Goal: Transaction & Acquisition: Purchase product/service

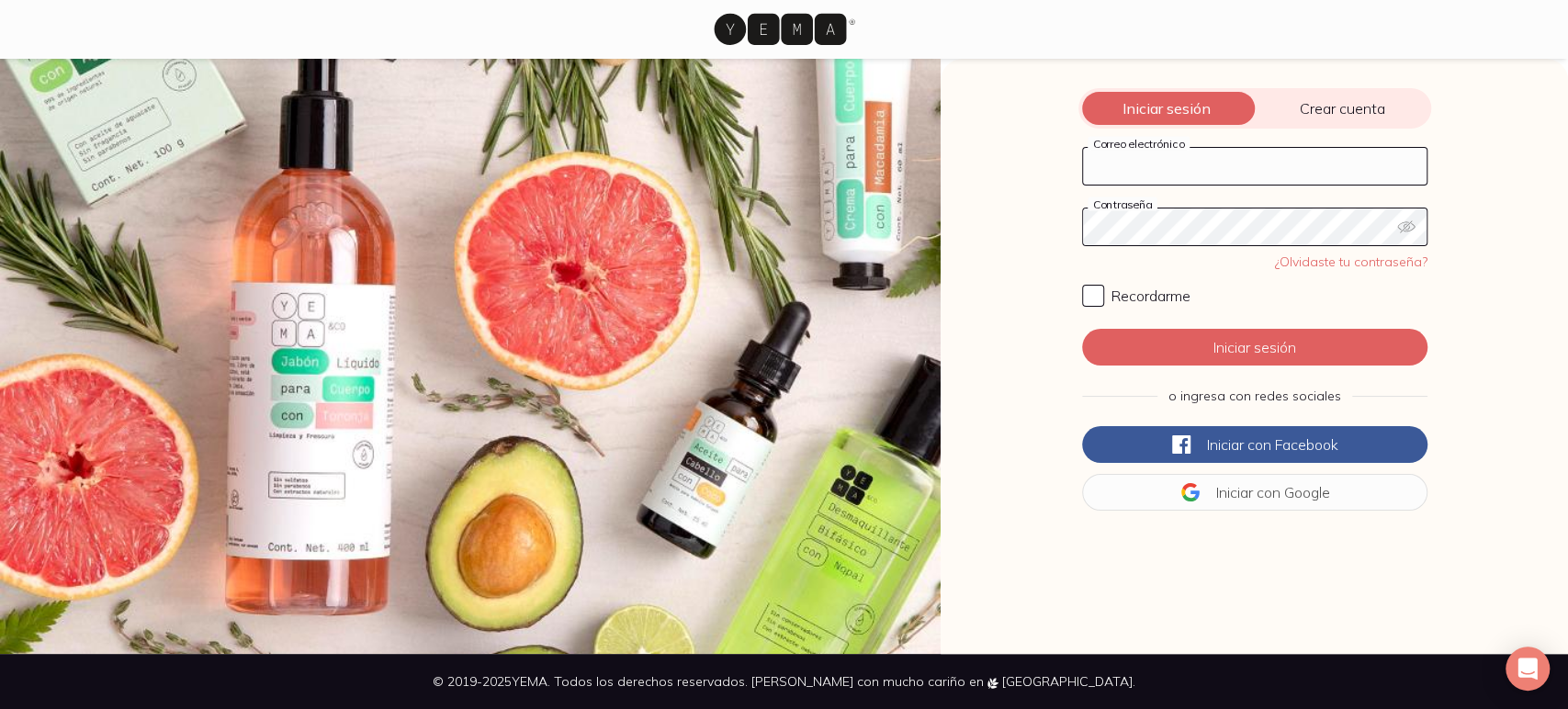
click at [1169, 184] on input "Correo electrónico" at bounding box center [1254, 165] width 343 height 36
type input "[EMAIL_ADDRESS][DOMAIN_NAME]"
click button "Iniciar sesión" at bounding box center [1254, 346] width 345 height 36
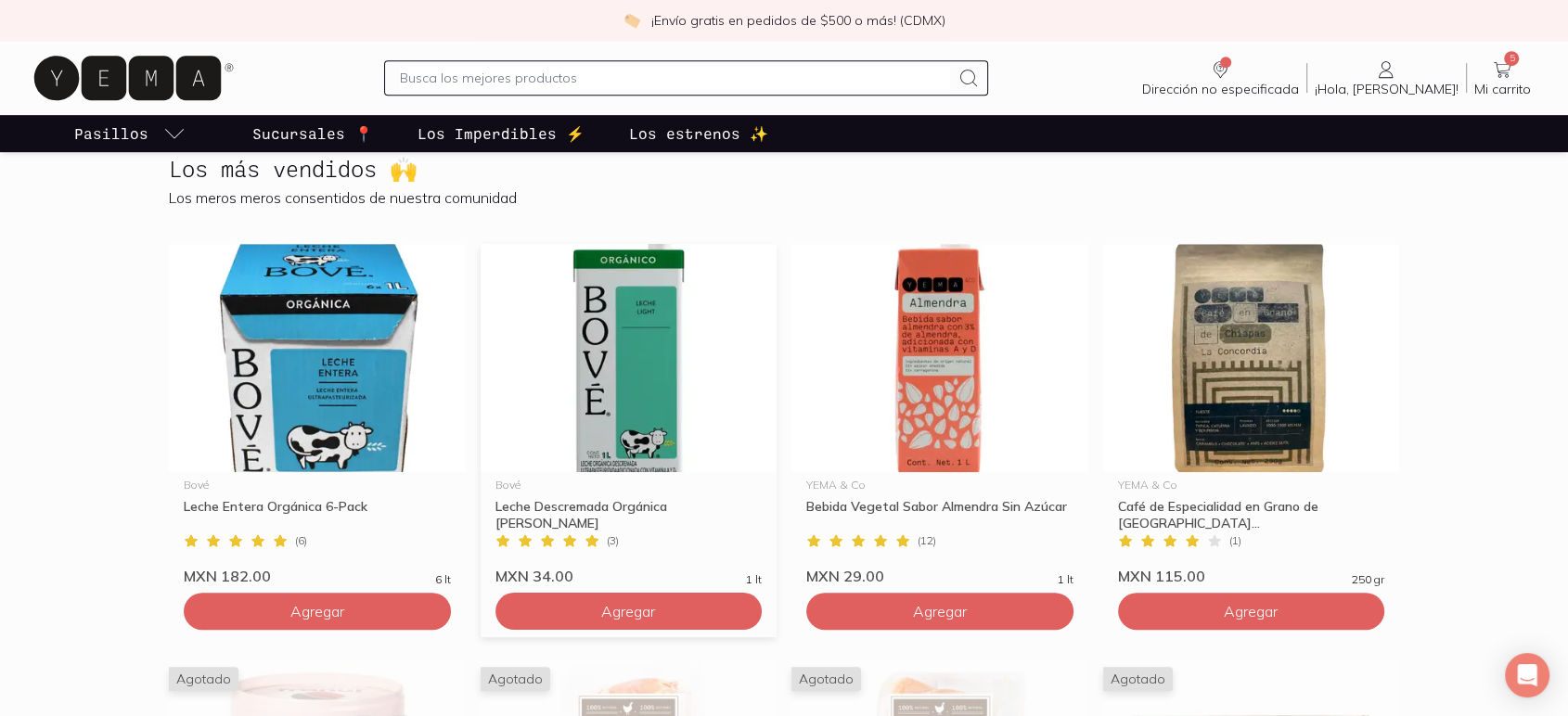
scroll to position [928, 0]
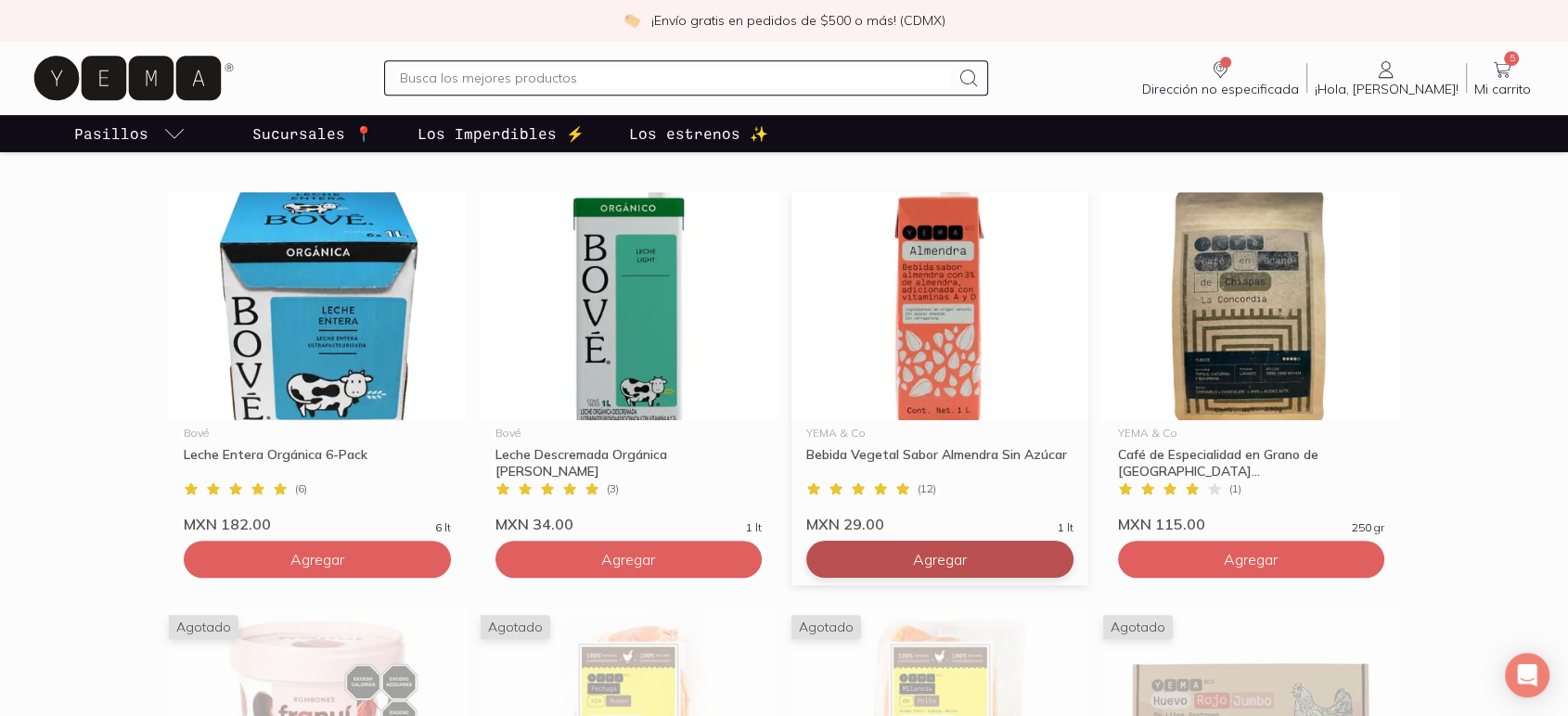
click at [1002, 567] on button "Agregar" at bounding box center [939, 558] width 267 height 37
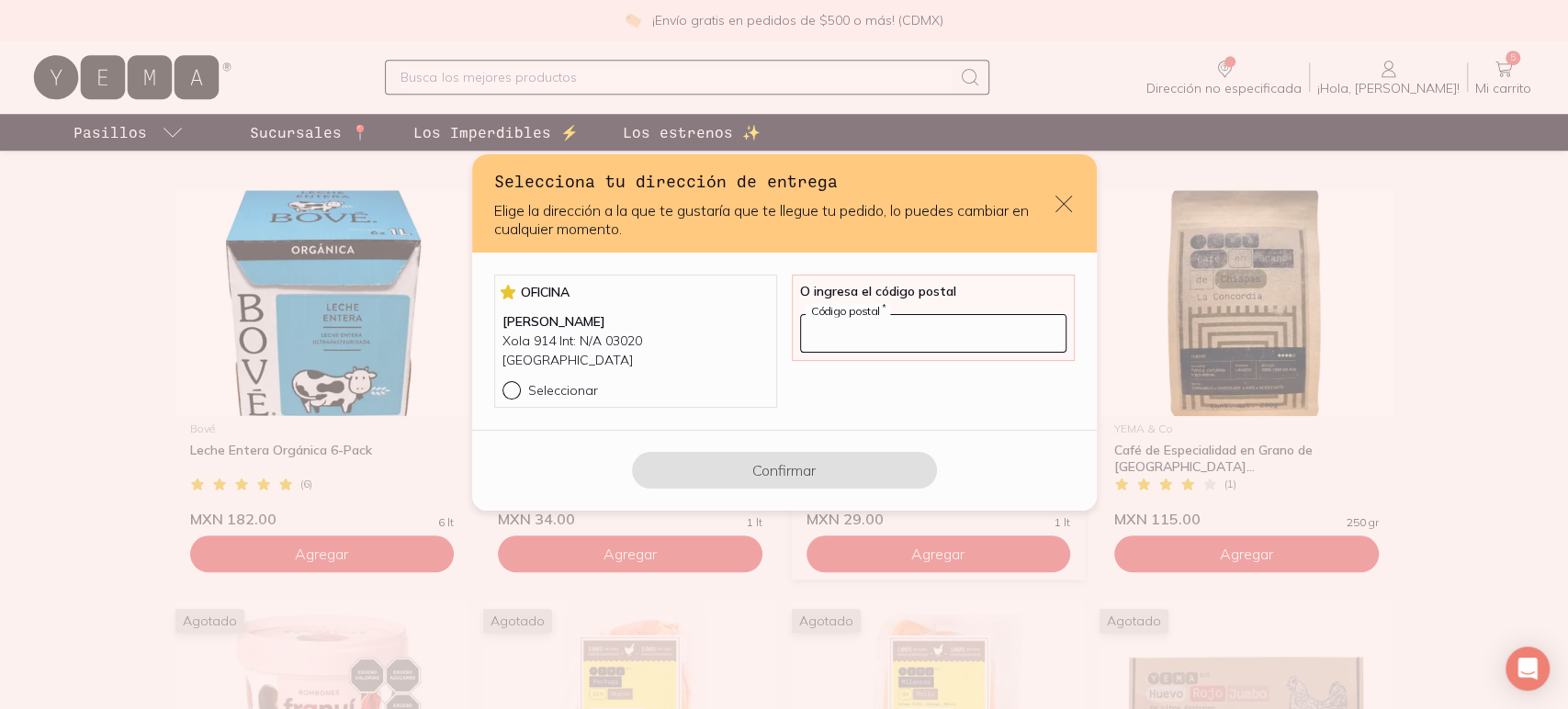
click at [845, 336] on input "default" at bounding box center [933, 332] width 265 height 36
click at [512, 381] on input "Seleccionar" at bounding box center [510, 387] width 15 height 15
radio input "true"
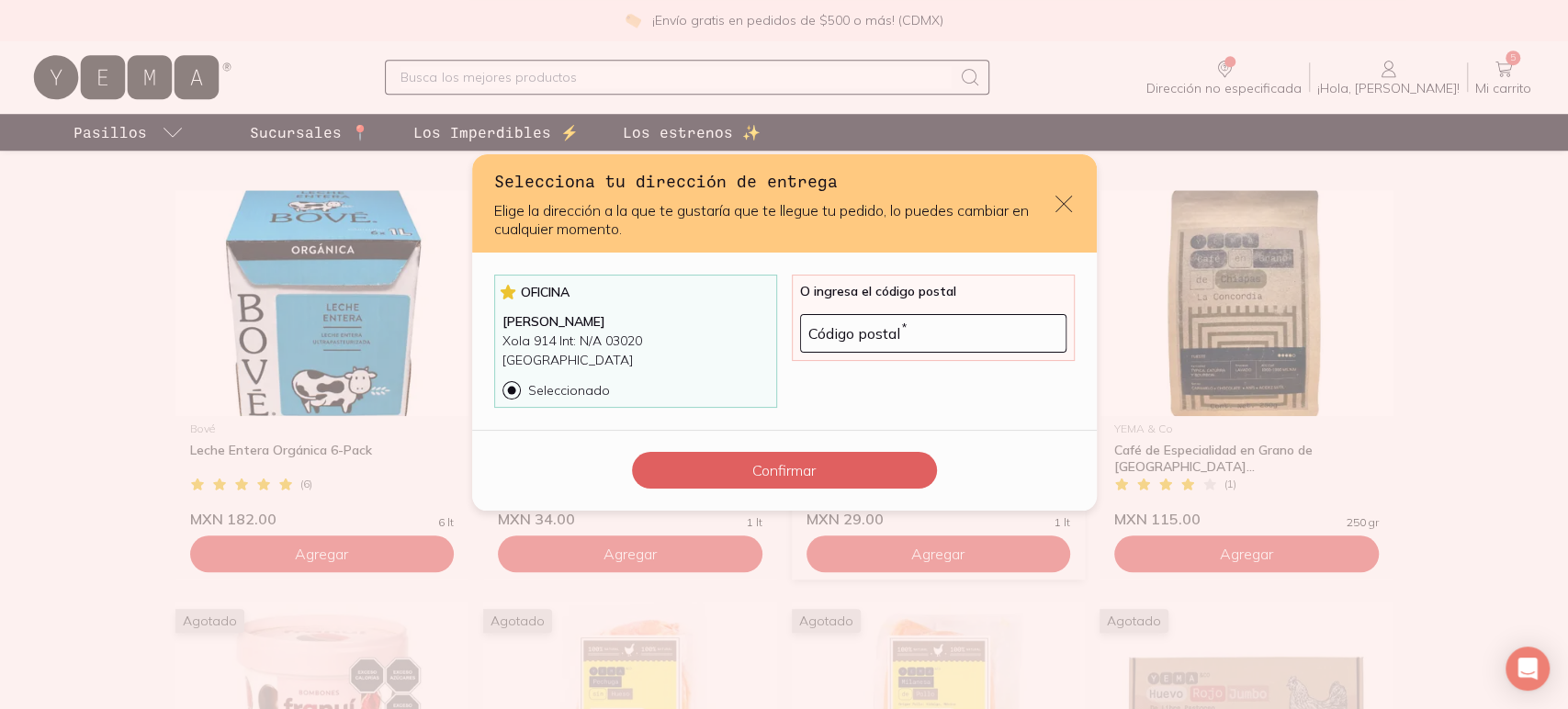
click at [510, 381] on input "Seleccionado" at bounding box center [510, 387] width 15 height 15
click at [512, 384] on input "Seleccionado" at bounding box center [510, 387] width 15 height 15
click at [904, 347] on input "default" at bounding box center [933, 332] width 265 height 36
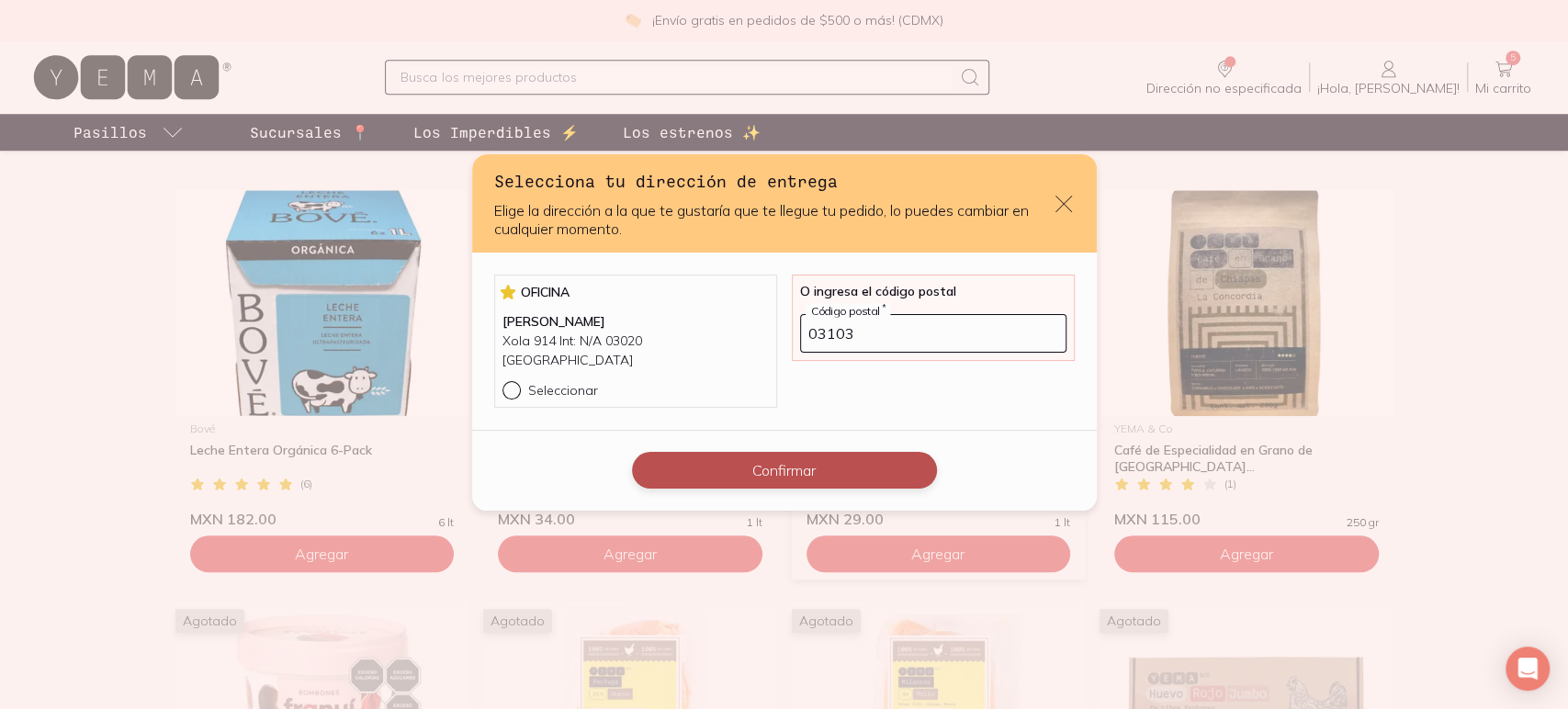
type input "03103"
click at [848, 464] on button "Confirmar" at bounding box center [784, 469] width 305 height 36
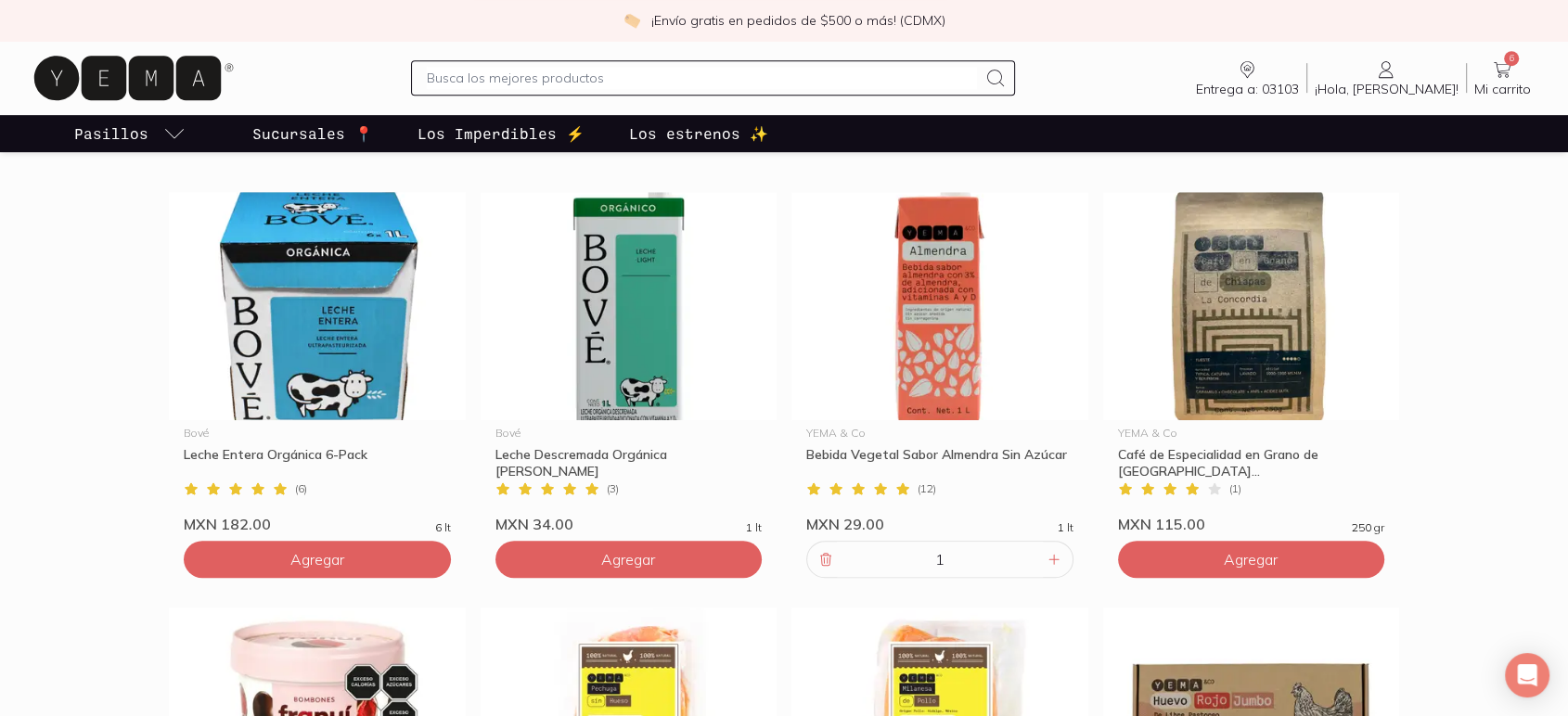
click at [1258, 65] on icon "Entrega a: 03103" at bounding box center [1247, 70] width 22 height 22
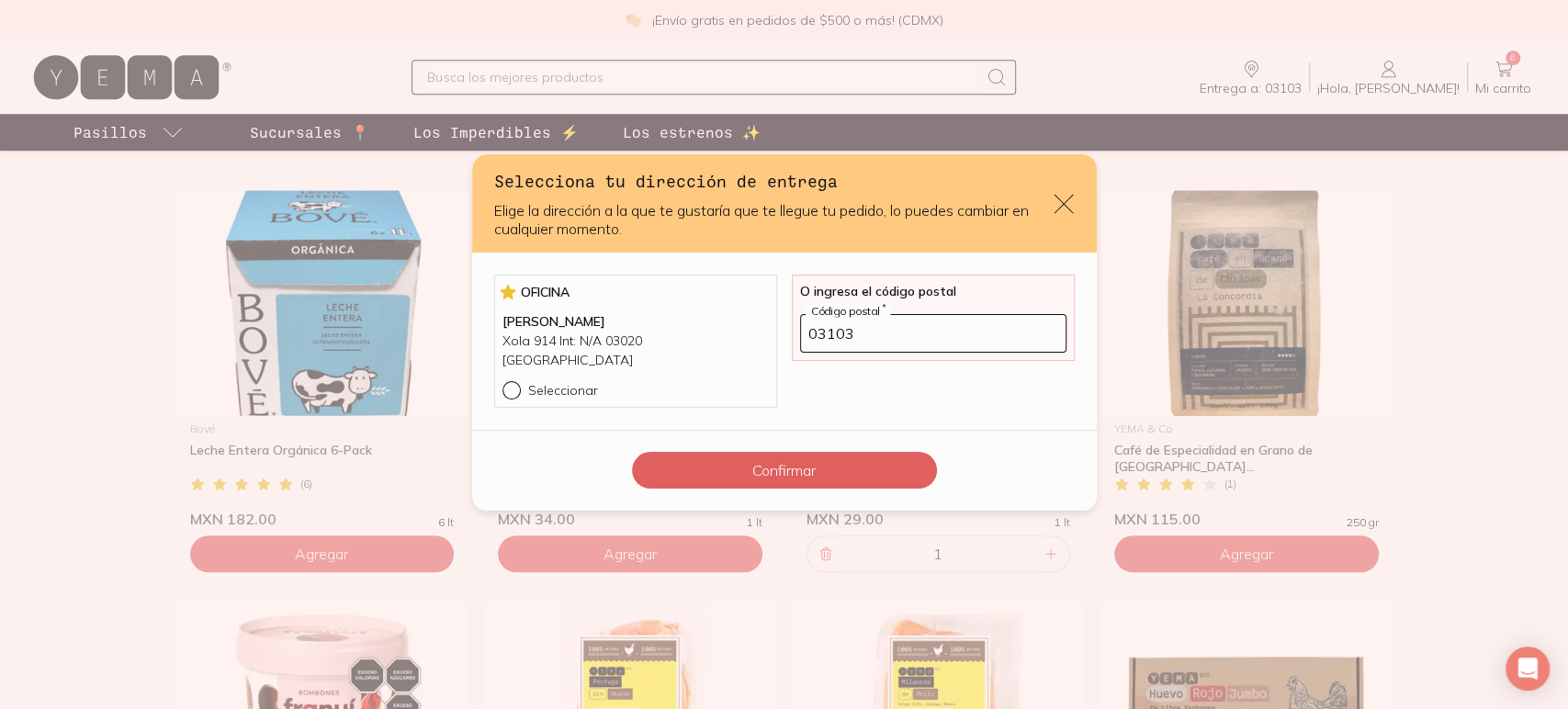
click at [1055, 216] on icon "default" at bounding box center [1063, 204] width 26 height 26
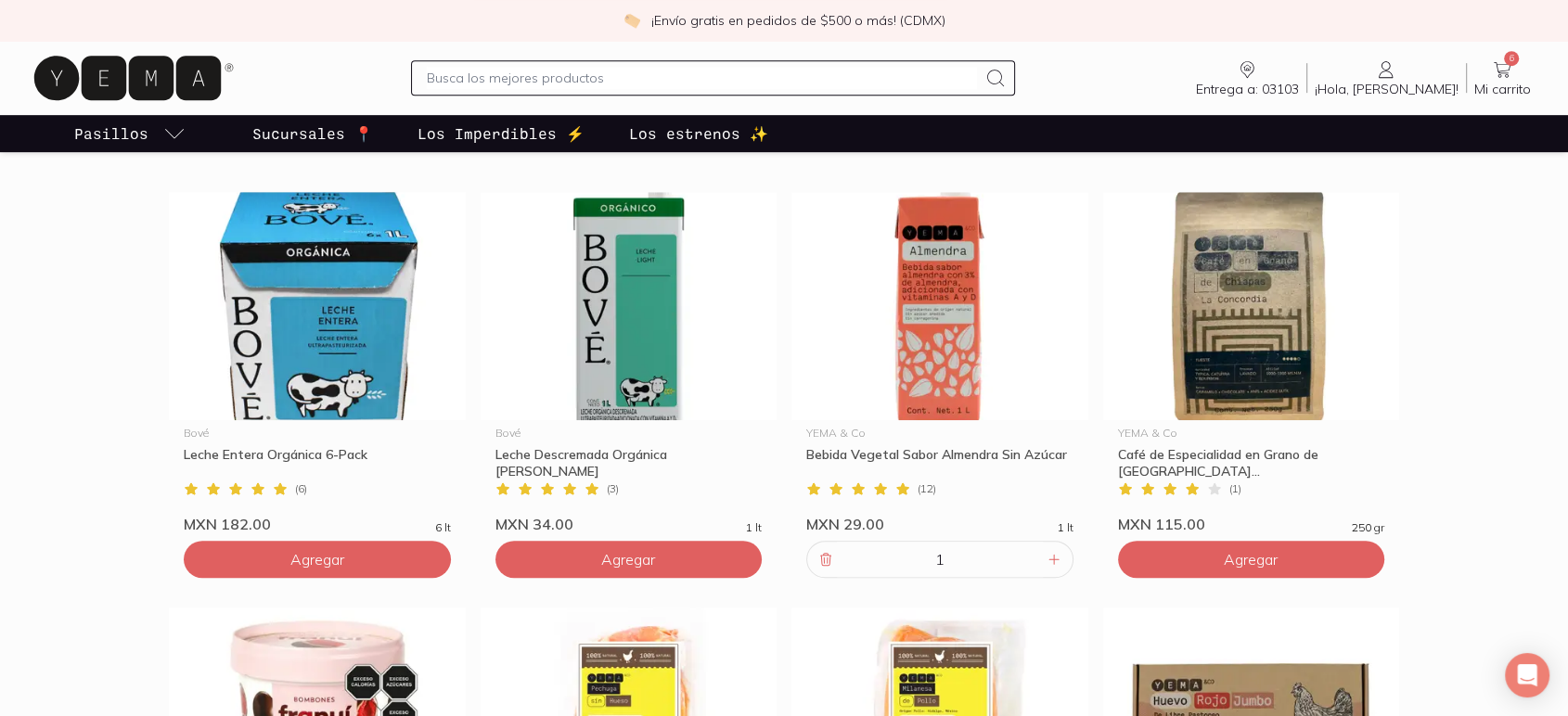
click at [1397, 75] on icon at bounding box center [1386, 70] width 22 height 22
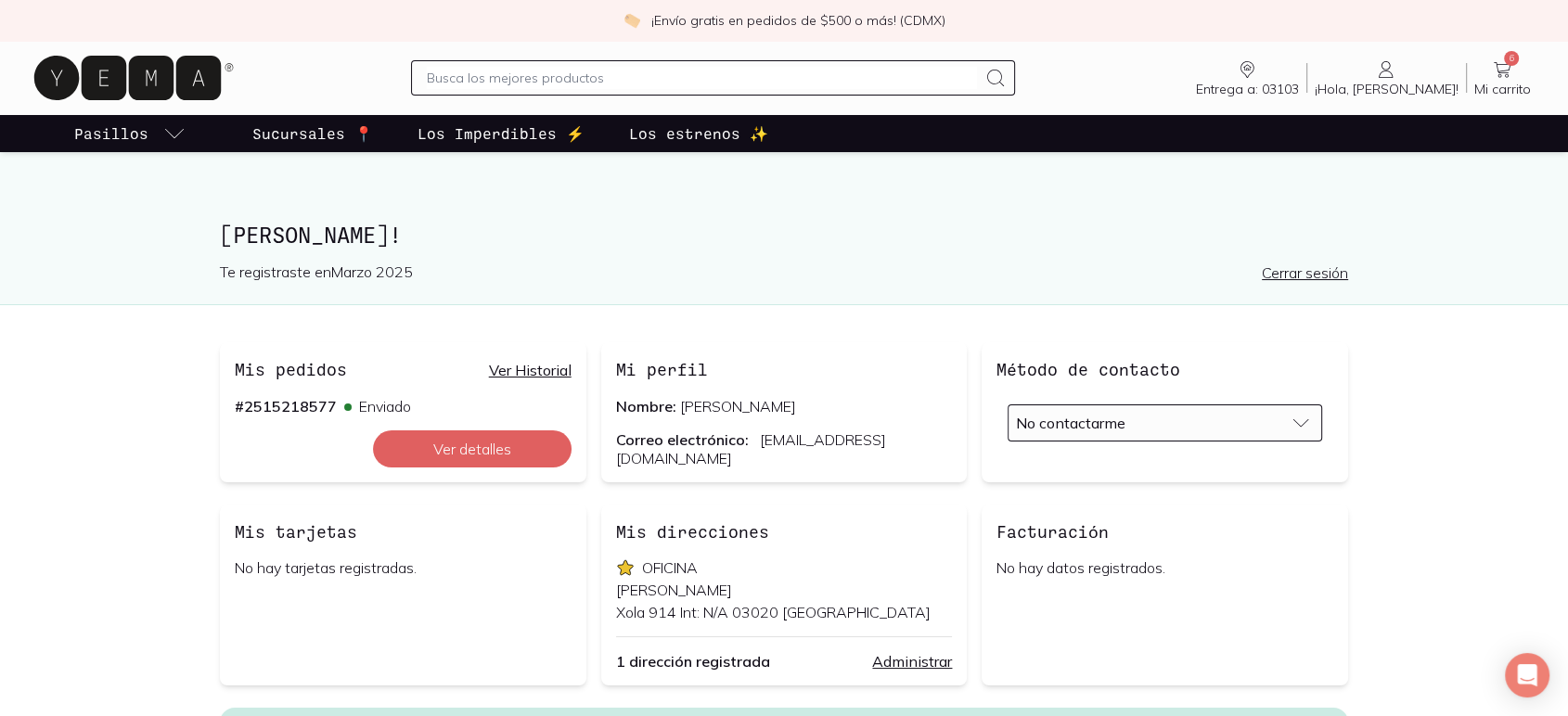
scroll to position [103, 0]
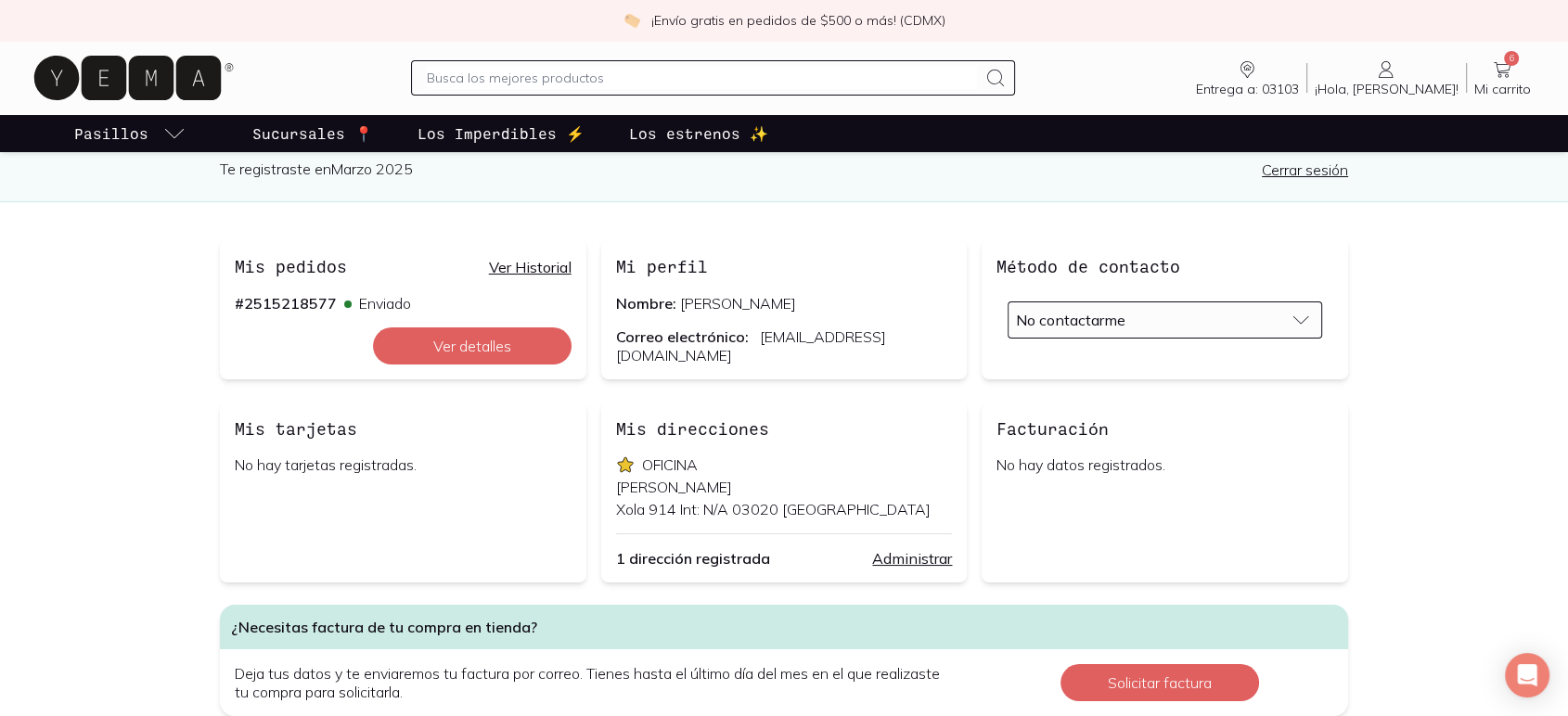
click at [915, 559] on link "Administrar" at bounding box center [912, 558] width 79 height 19
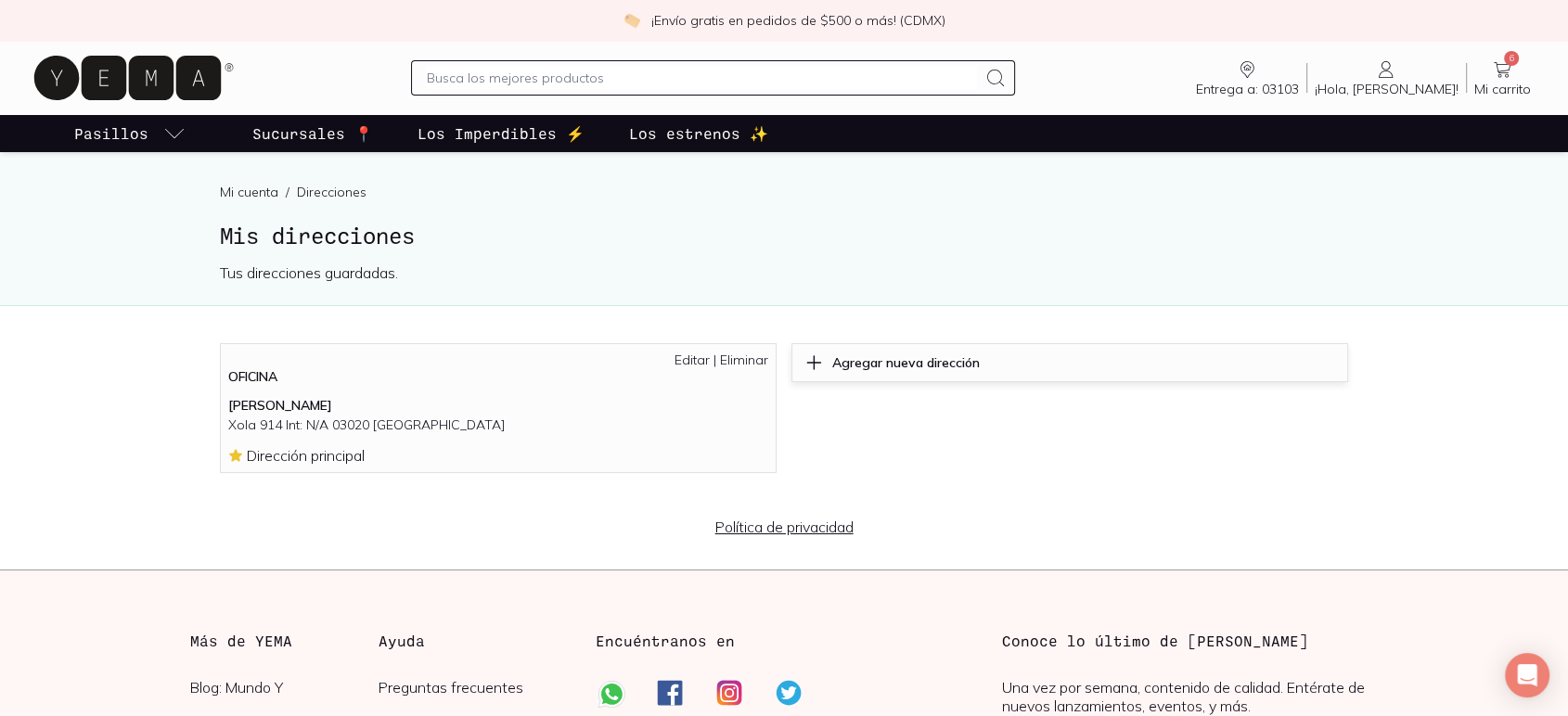
click at [905, 357] on p "Agregar nueva dirección" at bounding box center [905, 362] width 147 height 17
select select "204"
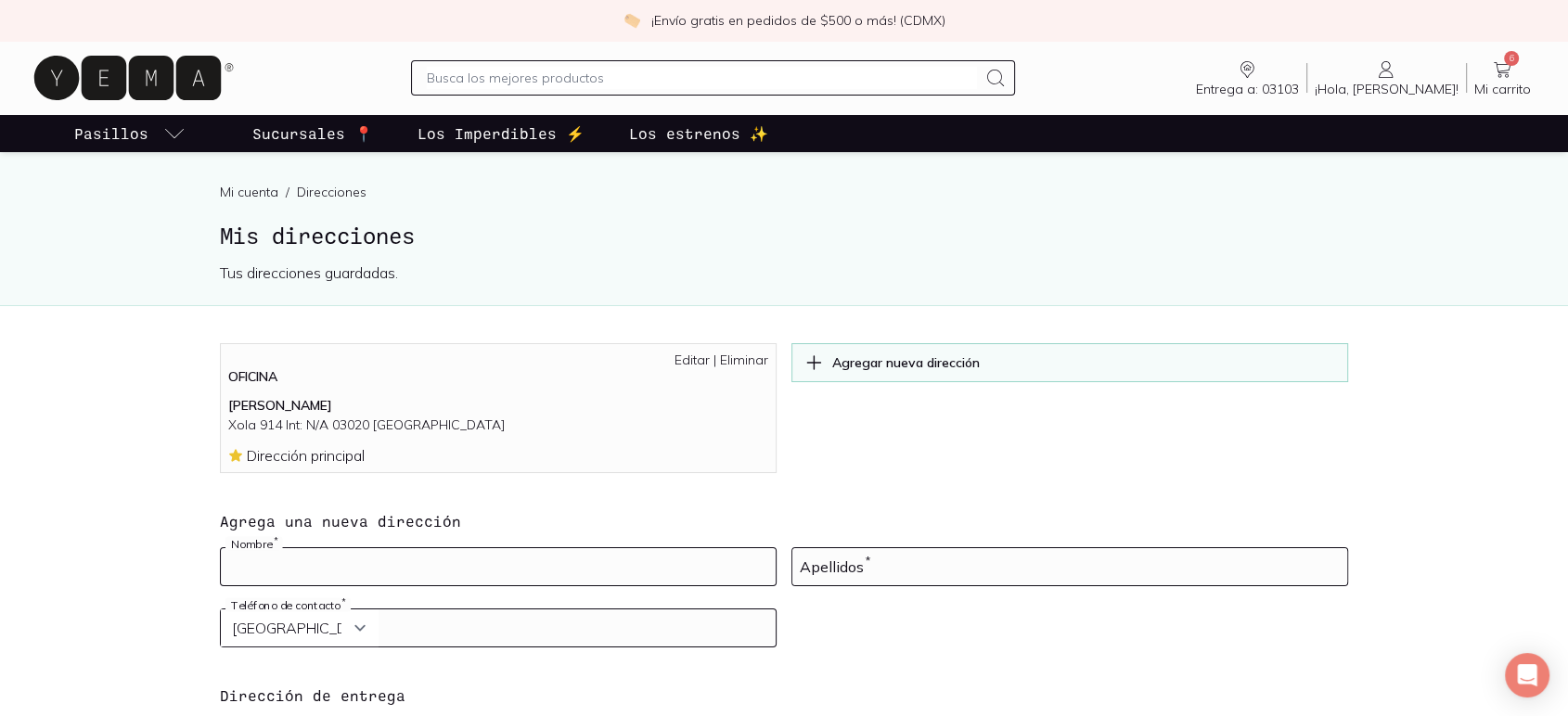
click at [290, 572] on input at bounding box center [498, 566] width 554 height 37
type input "[PERSON_NAME]"
click at [816, 561] on input at bounding box center [1069, 566] width 554 height 37
type input "[PERSON_NAME]"
click at [393, 624] on input "tel" at bounding box center [498, 627] width 554 height 37
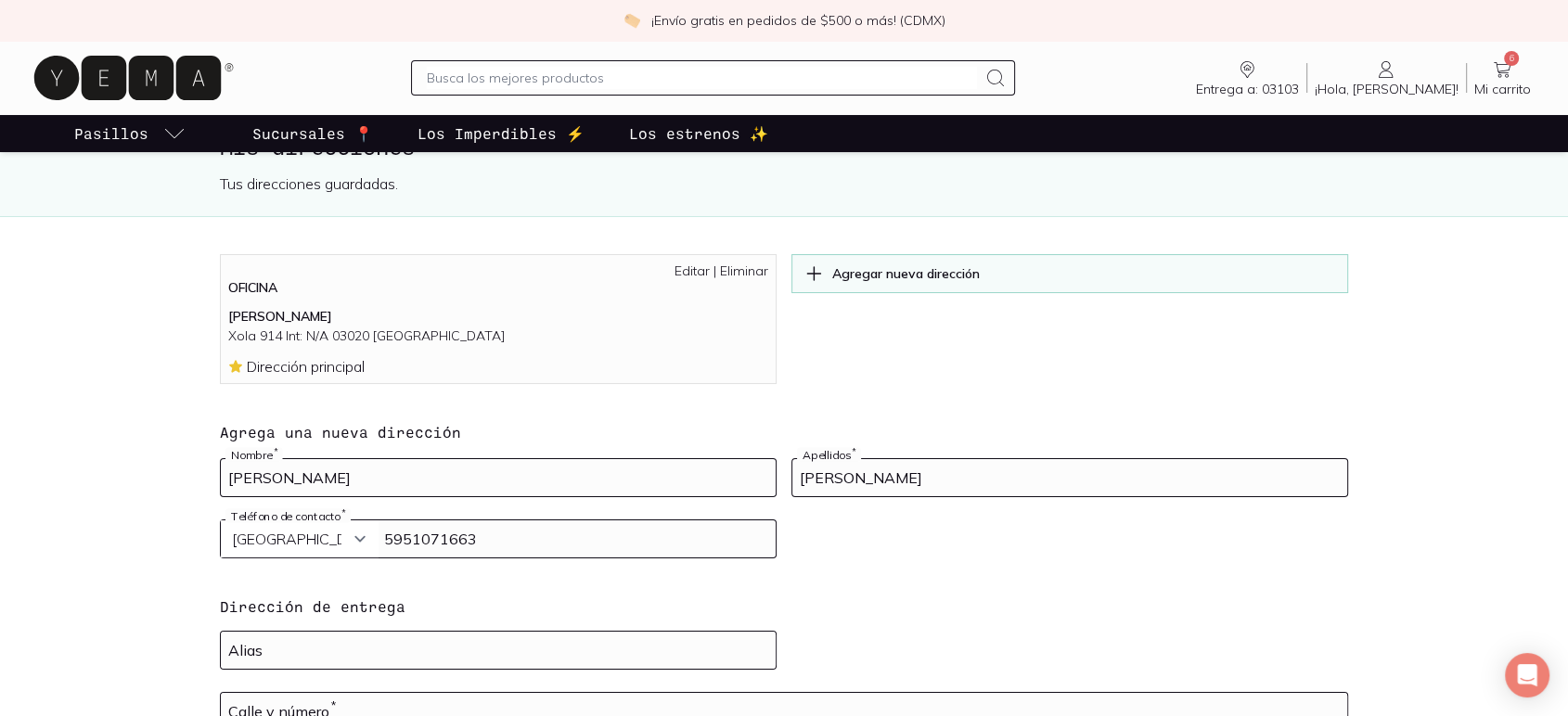
scroll to position [206, 0]
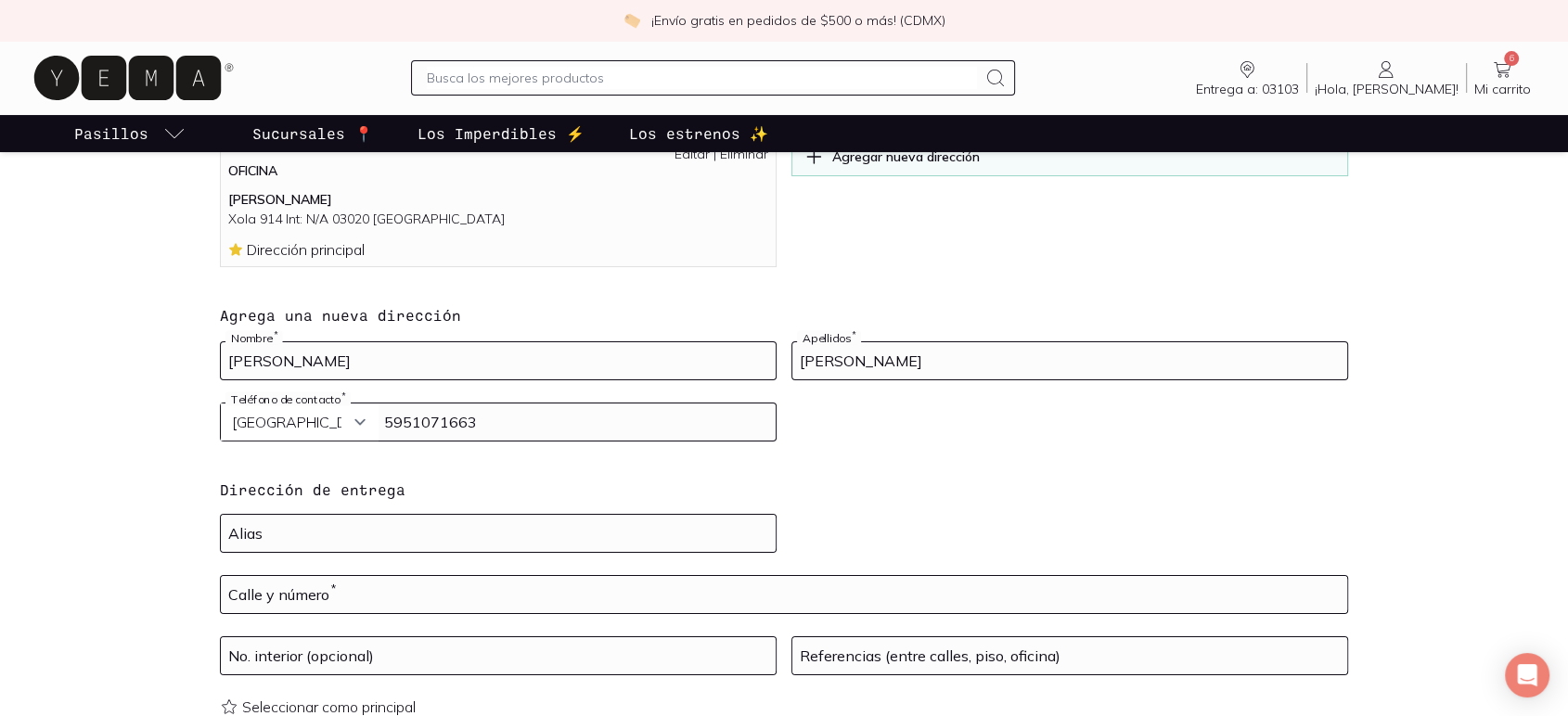
type input "5951071663"
click at [468, 531] on input at bounding box center [498, 532] width 554 height 37
type input "[PERSON_NAME]"
click at [327, 603] on input "text" at bounding box center [783, 594] width 1126 height 37
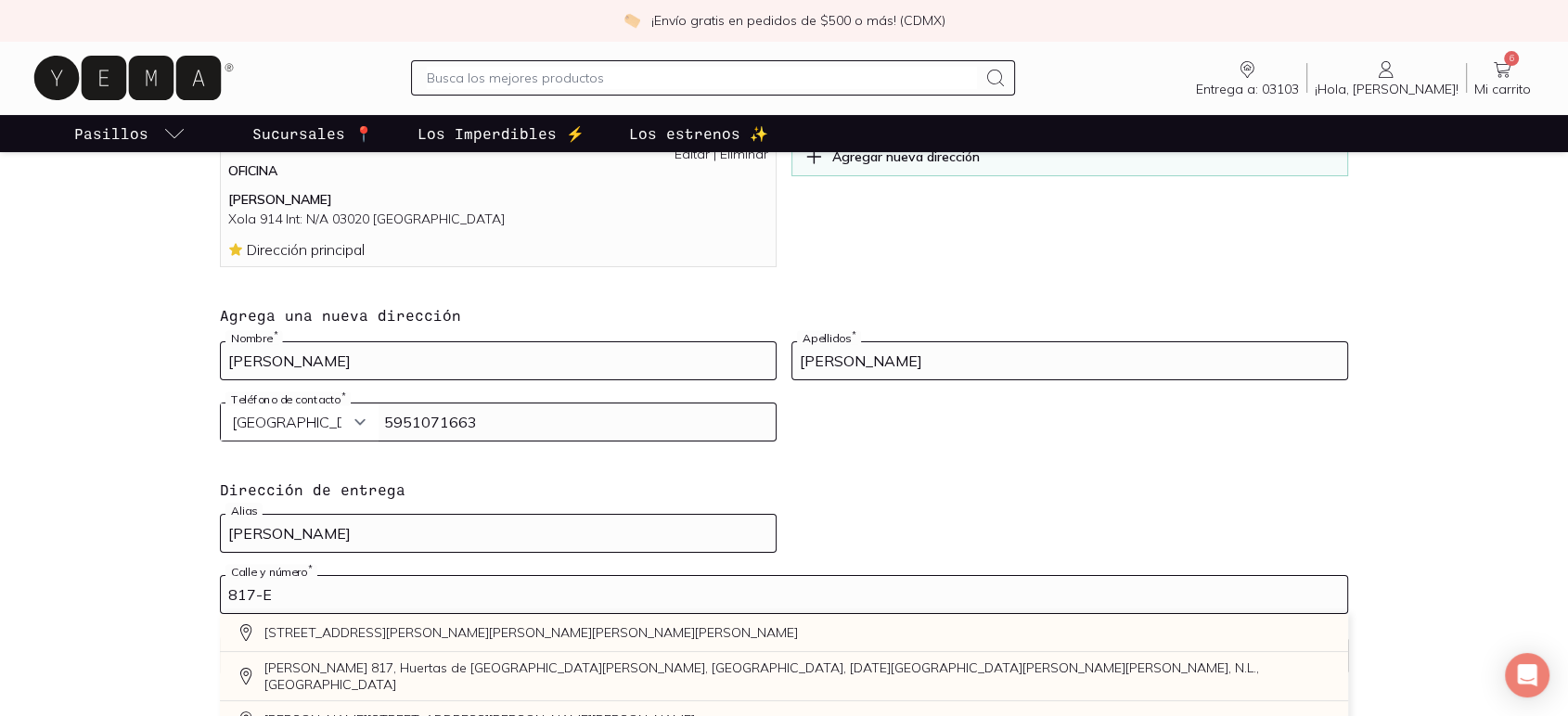
drag, startPoint x: 466, startPoint y: 527, endPoint x: 195, endPoint y: 527, distance: 271.0
click at [195, 527] on div "OFICINA [PERSON_NAME] 914 Int: N/A 03020 [GEOGRAPHIC_DATA] Dirección principal …" at bounding box center [783, 463] width 1187 height 652
click at [229, 594] on input "817-E" at bounding box center [783, 594] width 1126 height 37
paste input "[PERSON_NAME]"
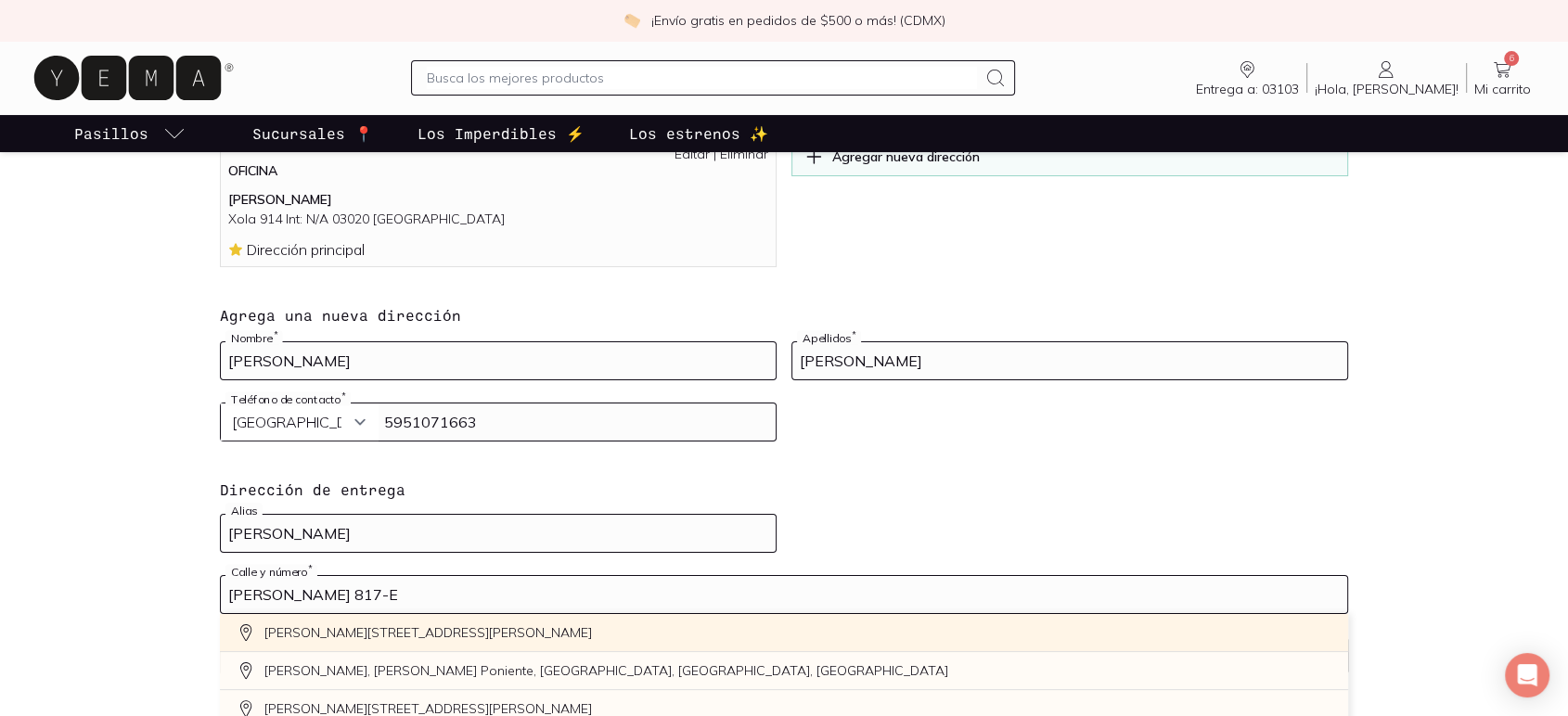
type input "[PERSON_NAME] 817-E"
drag, startPoint x: 478, startPoint y: 522, endPoint x: 213, endPoint y: 524, distance: 265.0
click at [213, 524] on div "OFICINA [PERSON_NAME] 914 Int: N/A 03020 [GEOGRAPHIC_DATA] Dirección principal …" at bounding box center [783, 463] width 1187 height 652
type input "DEPA"
click at [172, 524] on main "Mi cuenta / Direcciones Mis direcciones Tus direcciones guardadas. OFICINA [PER…" at bounding box center [784, 416] width 1568 height 940
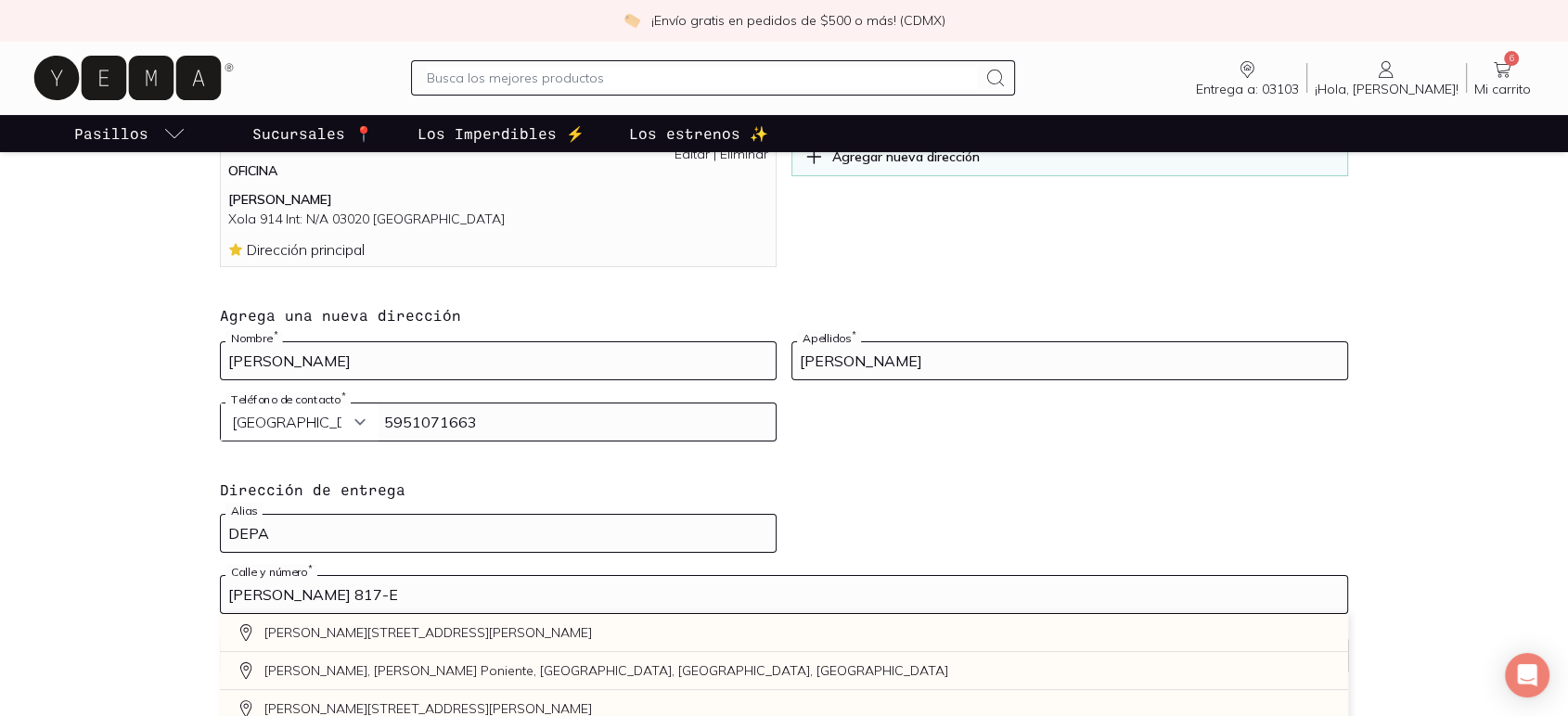
click at [1426, 608] on main "Mi cuenta / Direcciones Mis direcciones Tus direcciones guardadas. OFICINA [PER…" at bounding box center [784, 416] width 1568 height 940
click at [303, 592] on input "[PERSON_NAME] 817-E" at bounding box center [783, 594] width 1126 height 37
click at [505, 592] on input "[PERSON_NAME] 817-E" at bounding box center [783, 594] width 1126 height 37
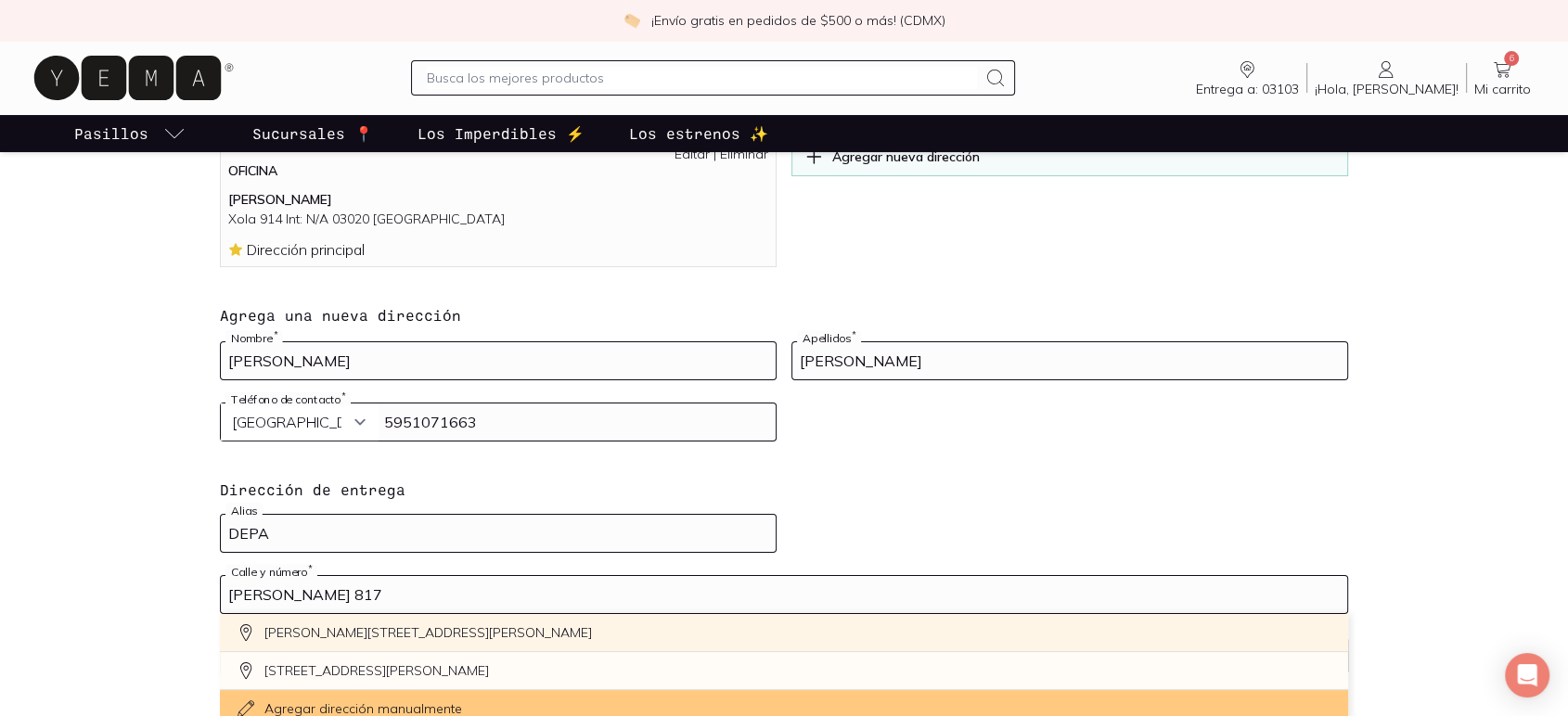
click at [575, 635] on div "[PERSON_NAME][STREET_ADDRESS][PERSON_NAME]" at bounding box center [783, 633] width 1128 height 38
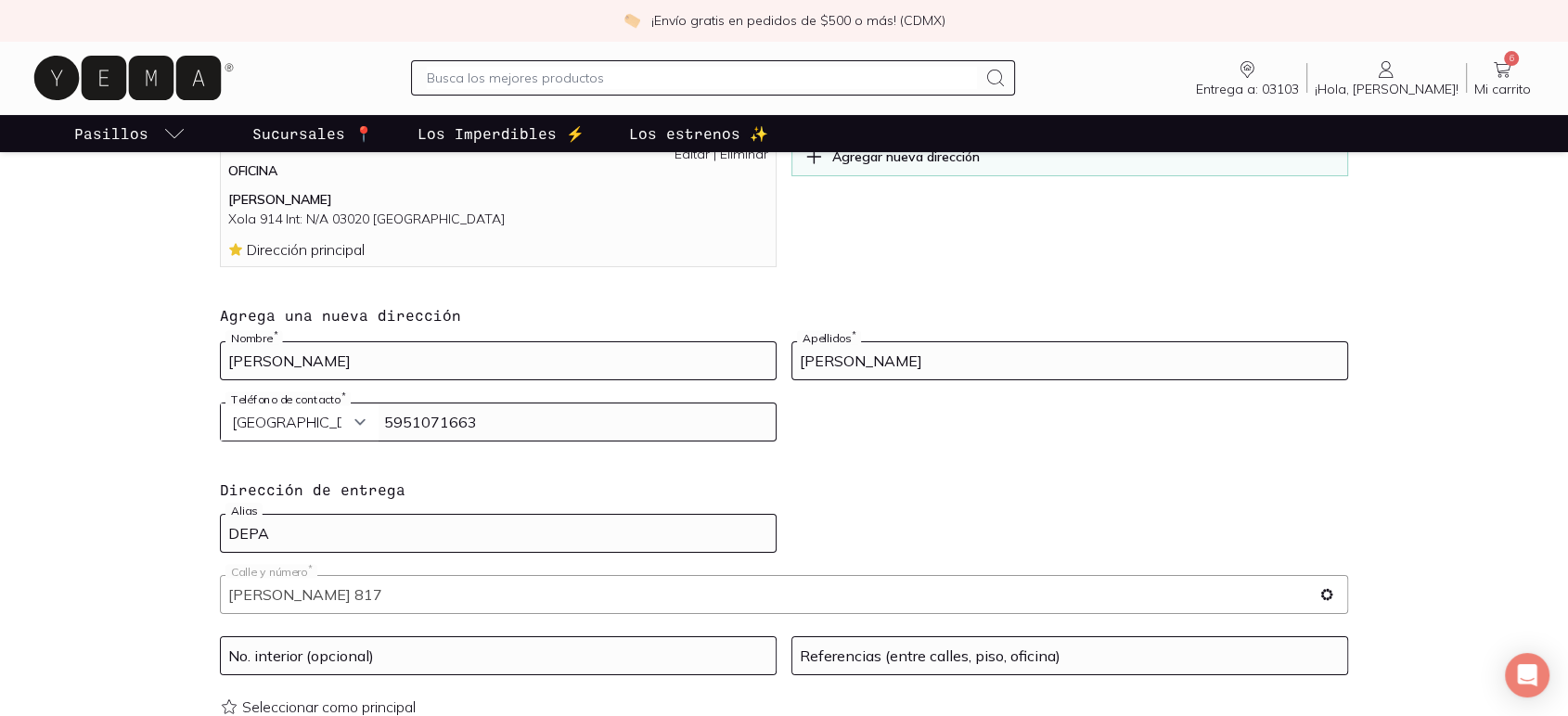
type input "[PERSON_NAME][STREET_ADDRESS][PERSON_NAME][PERSON_NAME]"
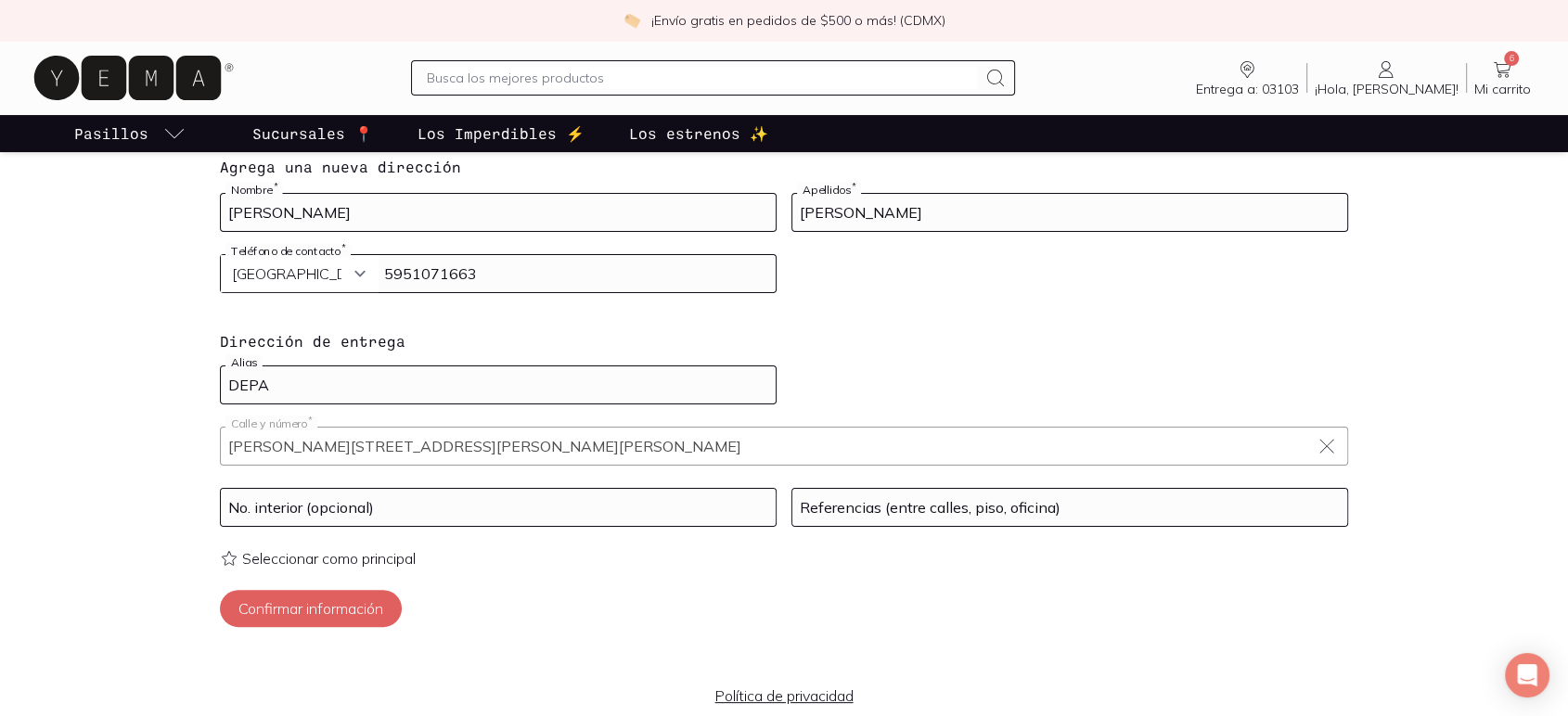
scroll to position [514, 0]
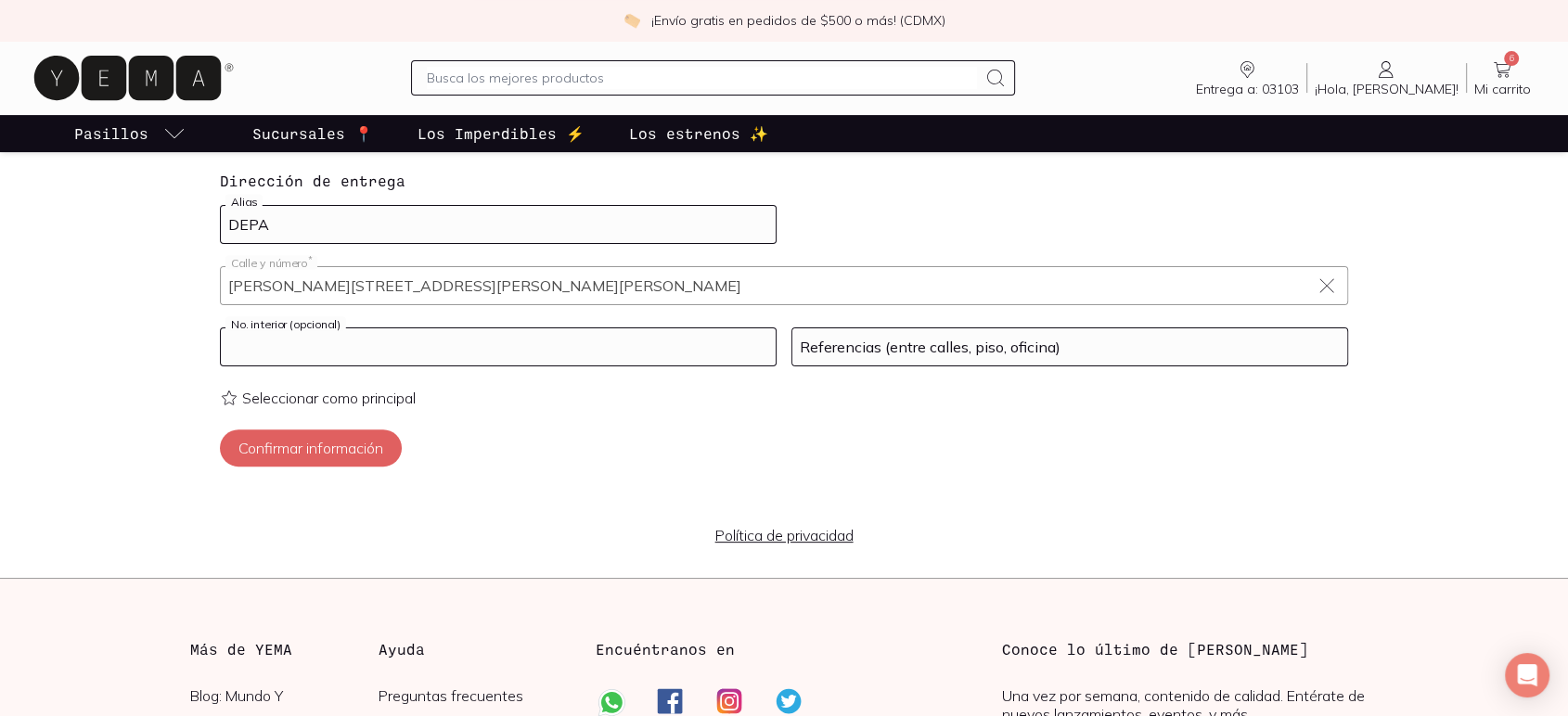
click at [349, 358] on input at bounding box center [498, 347] width 554 height 37
type input "E"
click at [942, 347] on input at bounding box center [1069, 347] width 554 height 37
type input "EDIFICIO TABIQUE ROJO REJA ROJA, TIMBRAR 2 5"
click at [314, 443] on button "Confirmar información" at bounding box center [310, 447] width 182 height 37
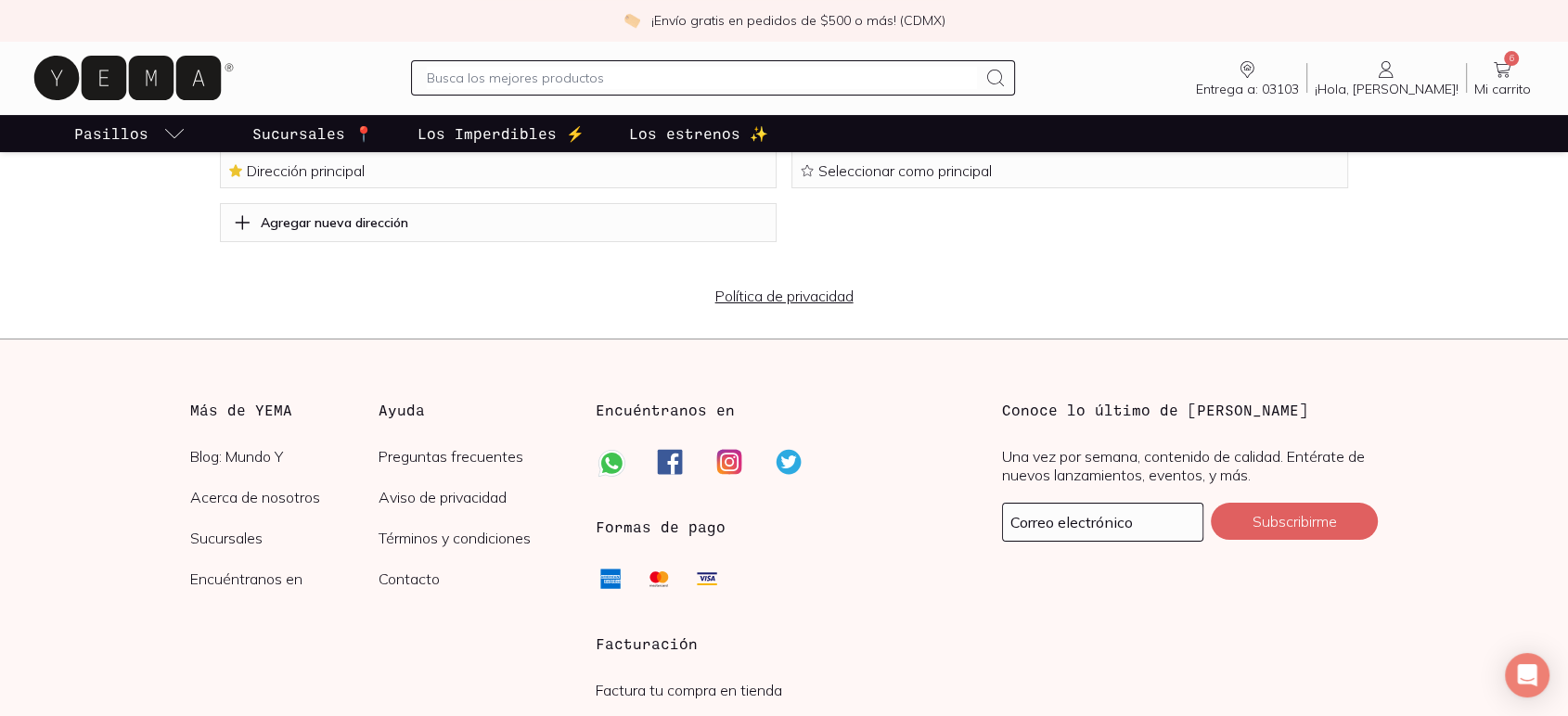
scroll to position [0, 0]
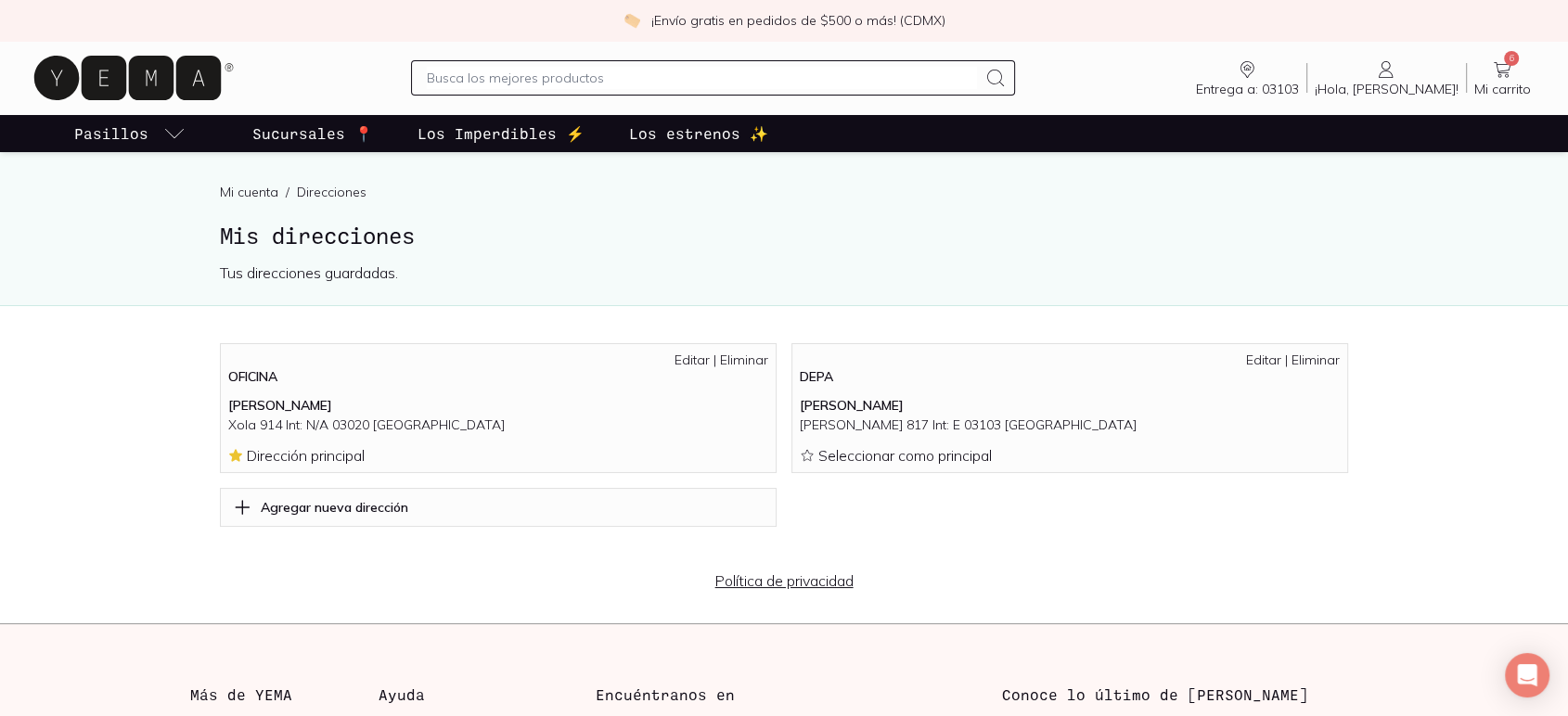
click at [642, 136] on p "Los estrenos ✨" at bounding box center [699, 133] width 139 height 22
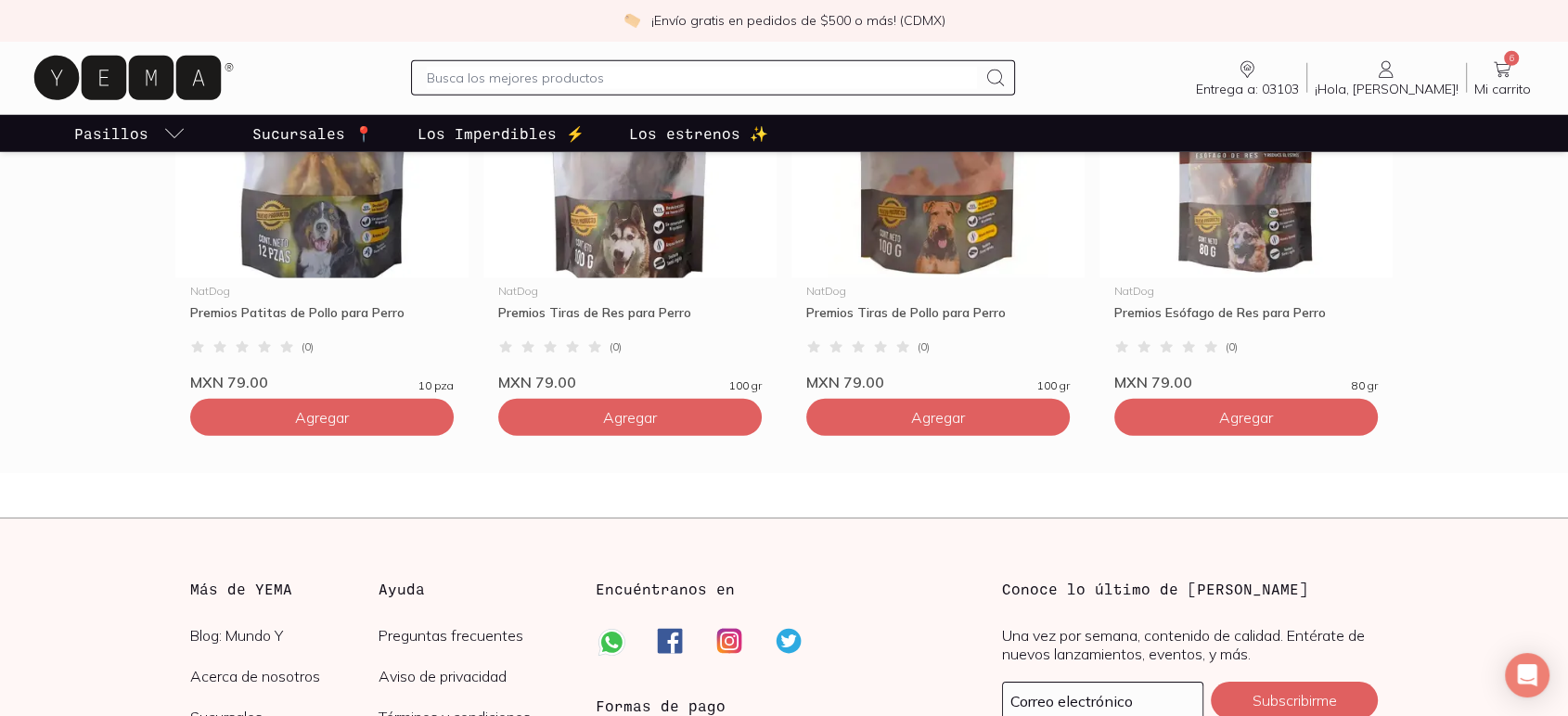
scroll to position [5253, 0]
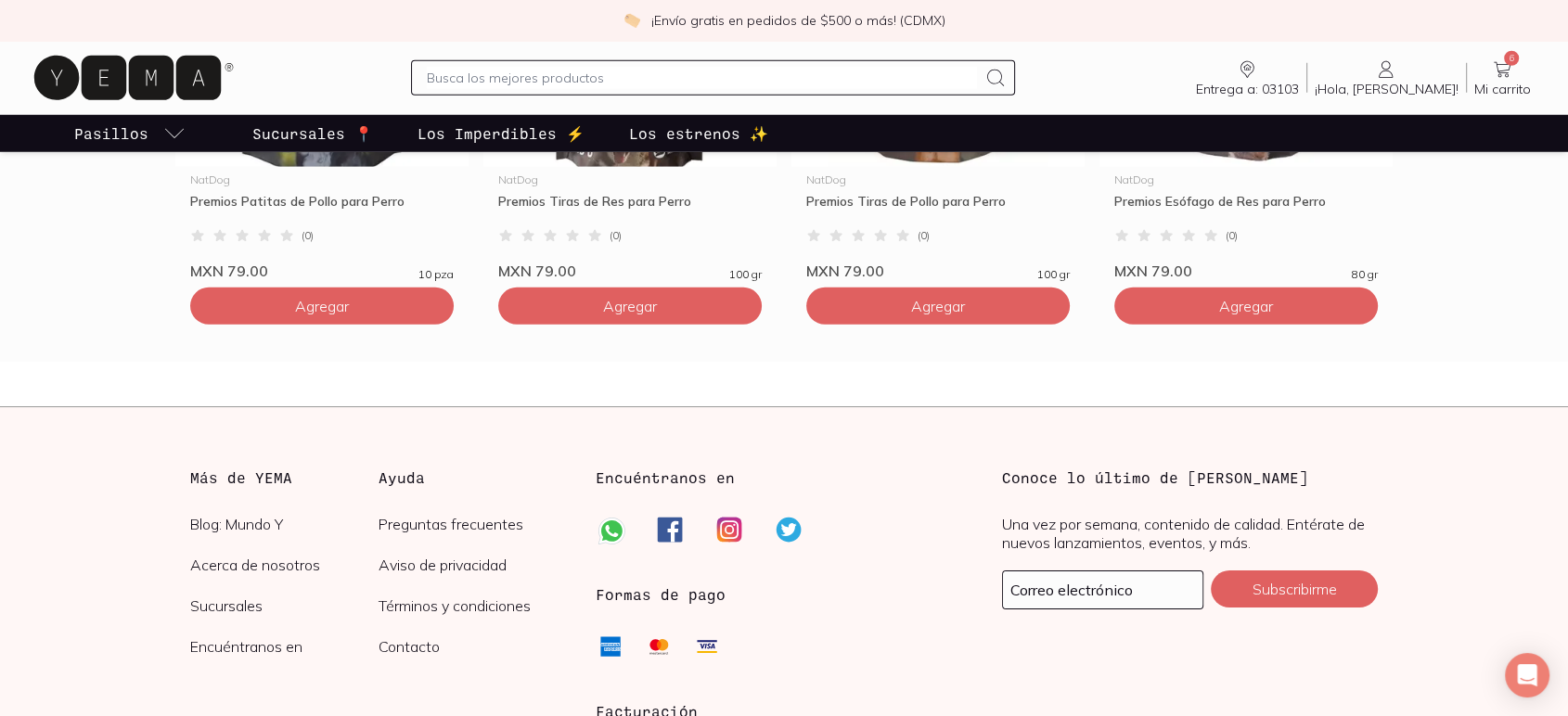
click at [468, 144] on p "Los Imperdibles ⚡️" at bounding box center [501, 133] width 167 height 22
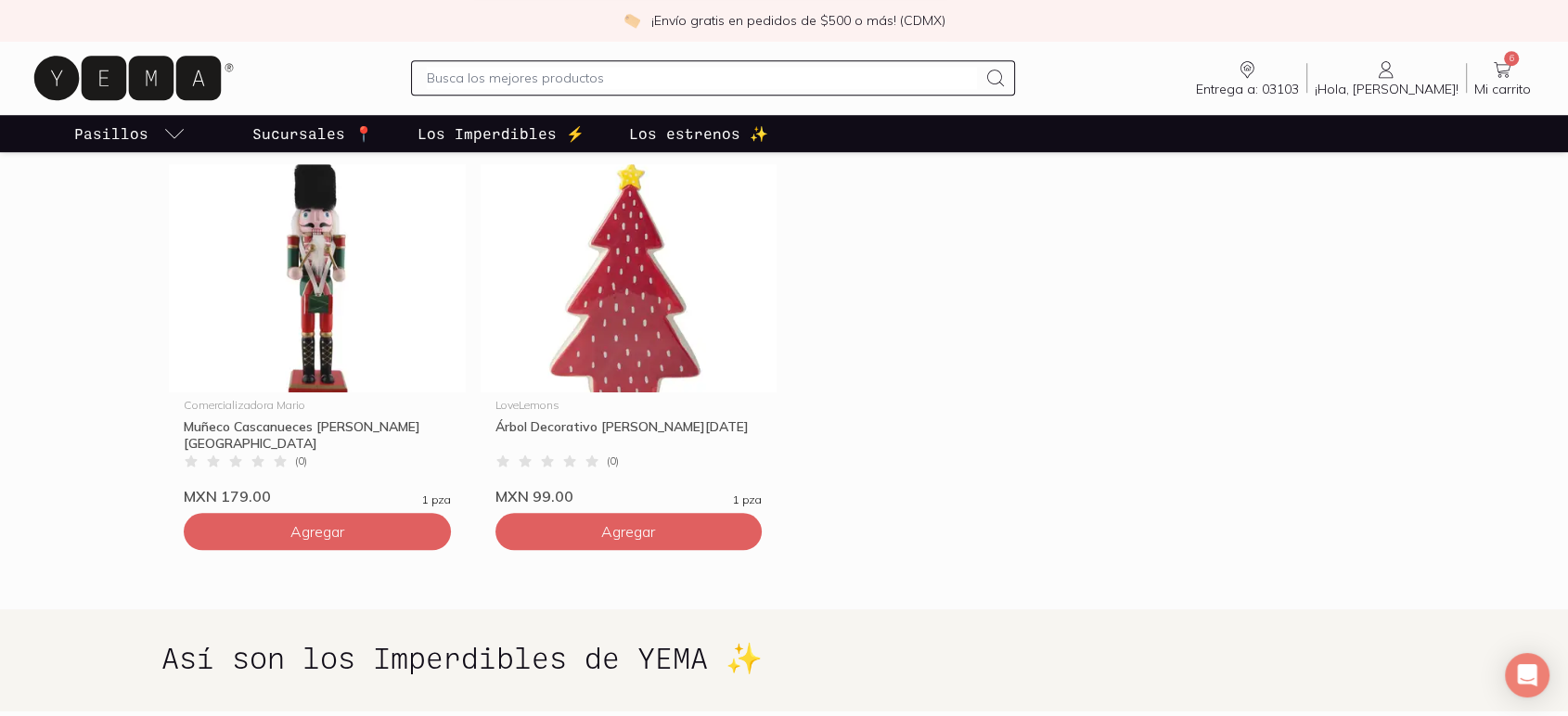
scroll to position [1442, 0]
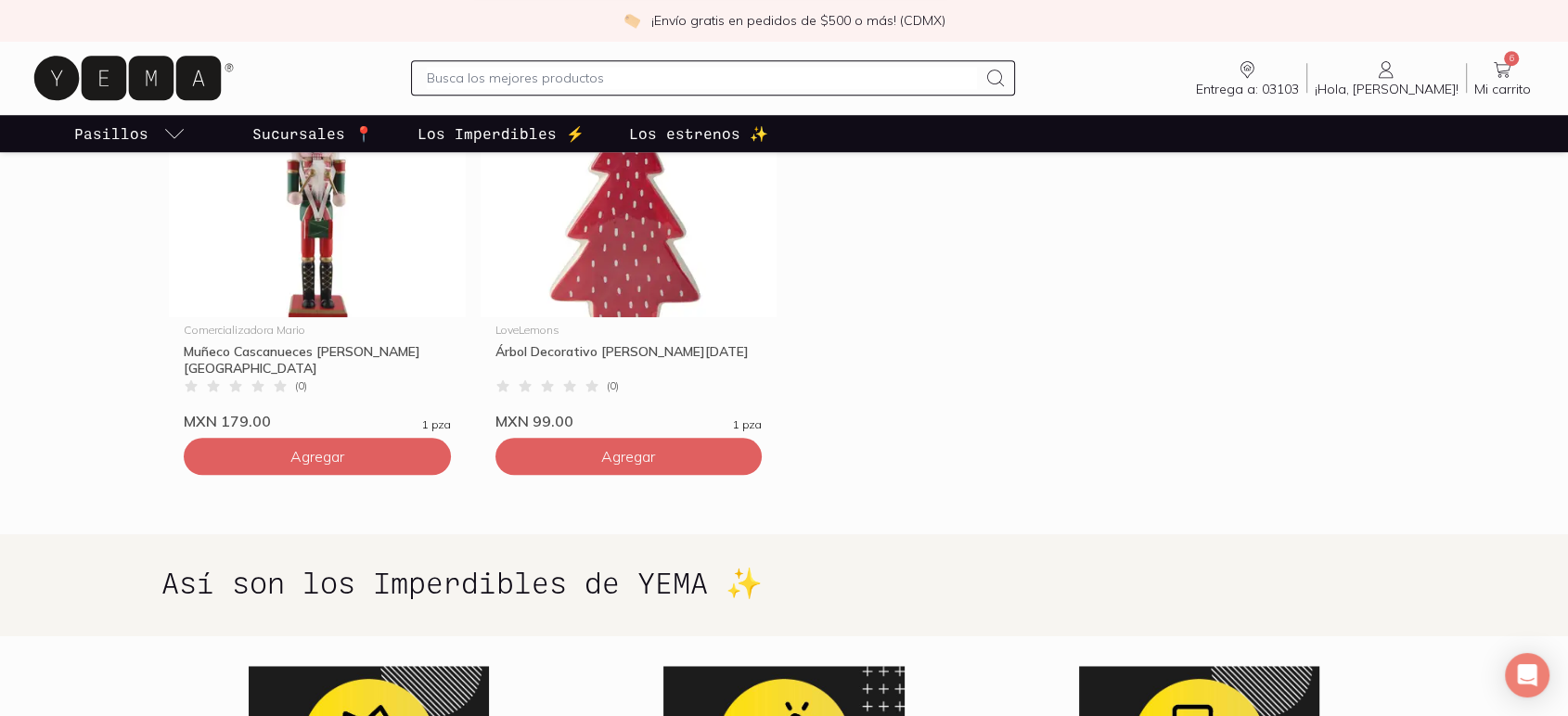
click at [312, 124] on p "Sucursales 📍" at bounding box center [312, 133] width 120 height 22
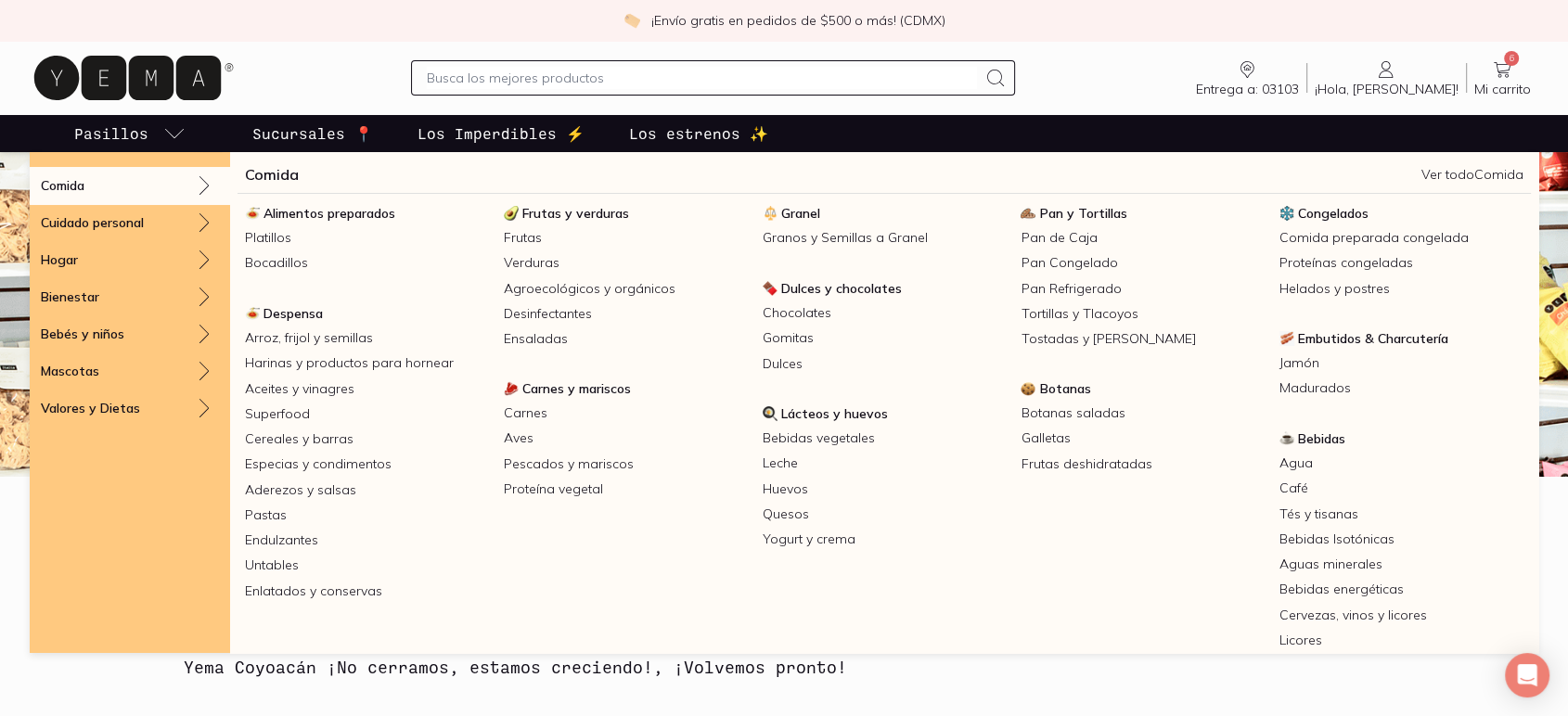
click at [132, 129] on p "Pasillos" at bounding box center [111, 133] width 75 height 22
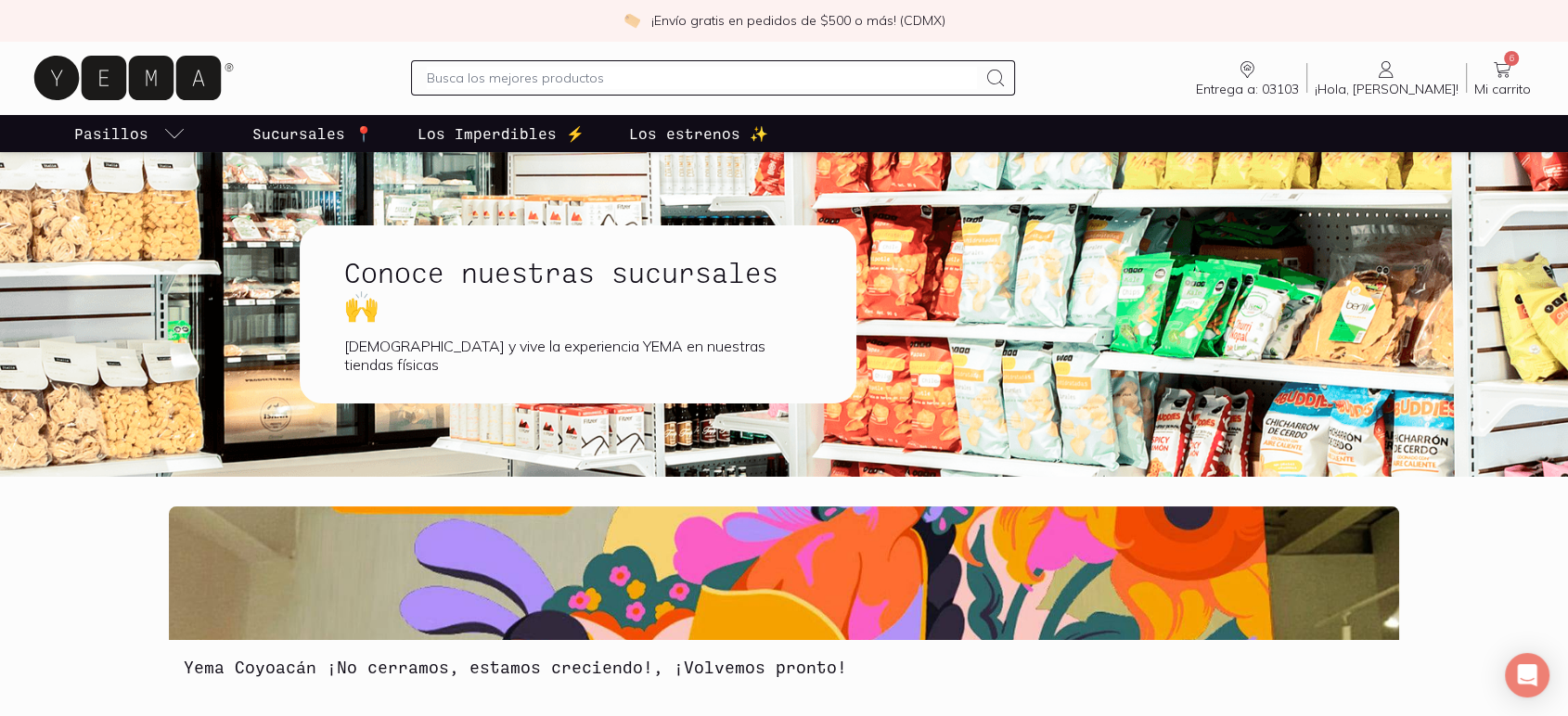
click at [119, 132] on p "Pasillos" at bounding box center [111, 133] width 75 height 22
click at [124, 64] on icon at bounding box center [128, 77] width 187 height 45
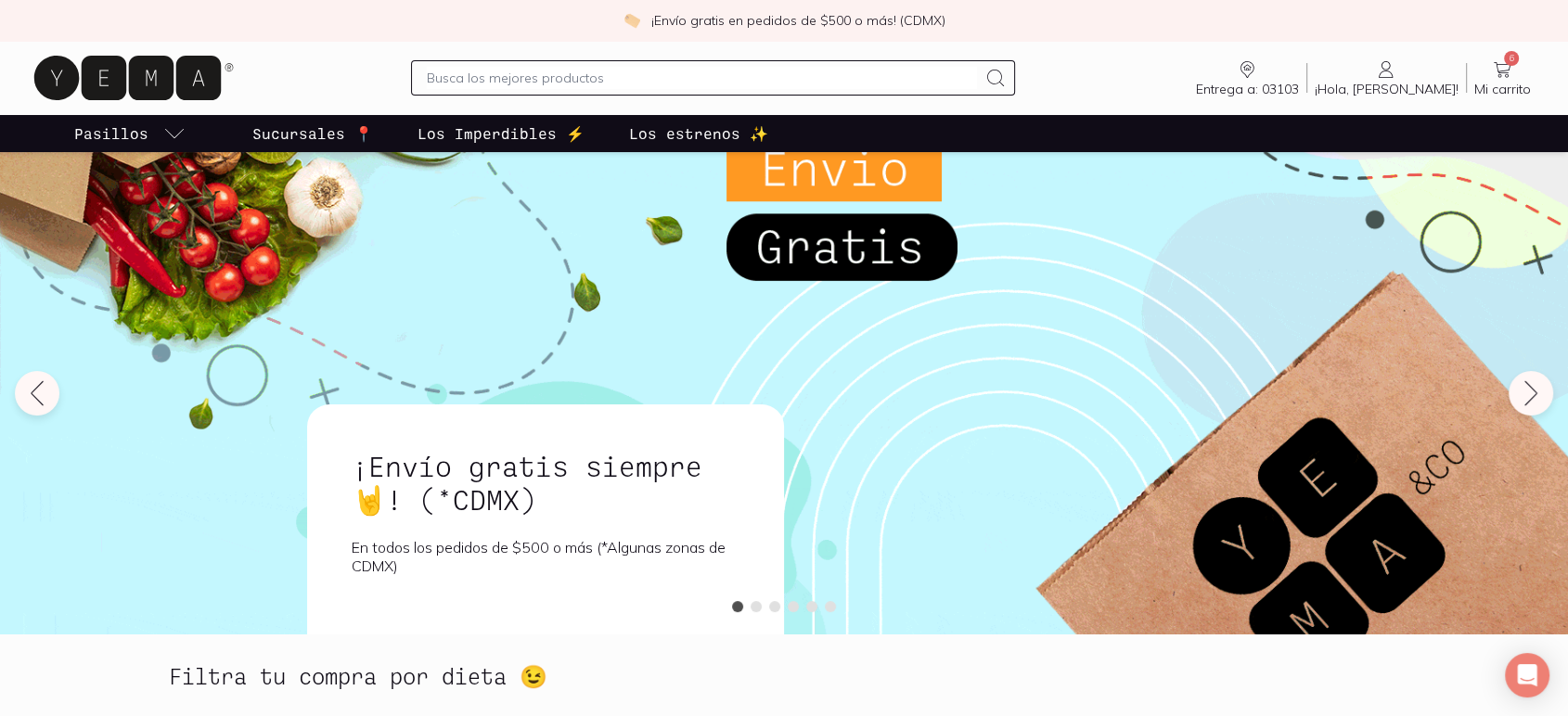
click at [1506, 62] on span "6" at bounding box center [1510, 58] width 15 height 15
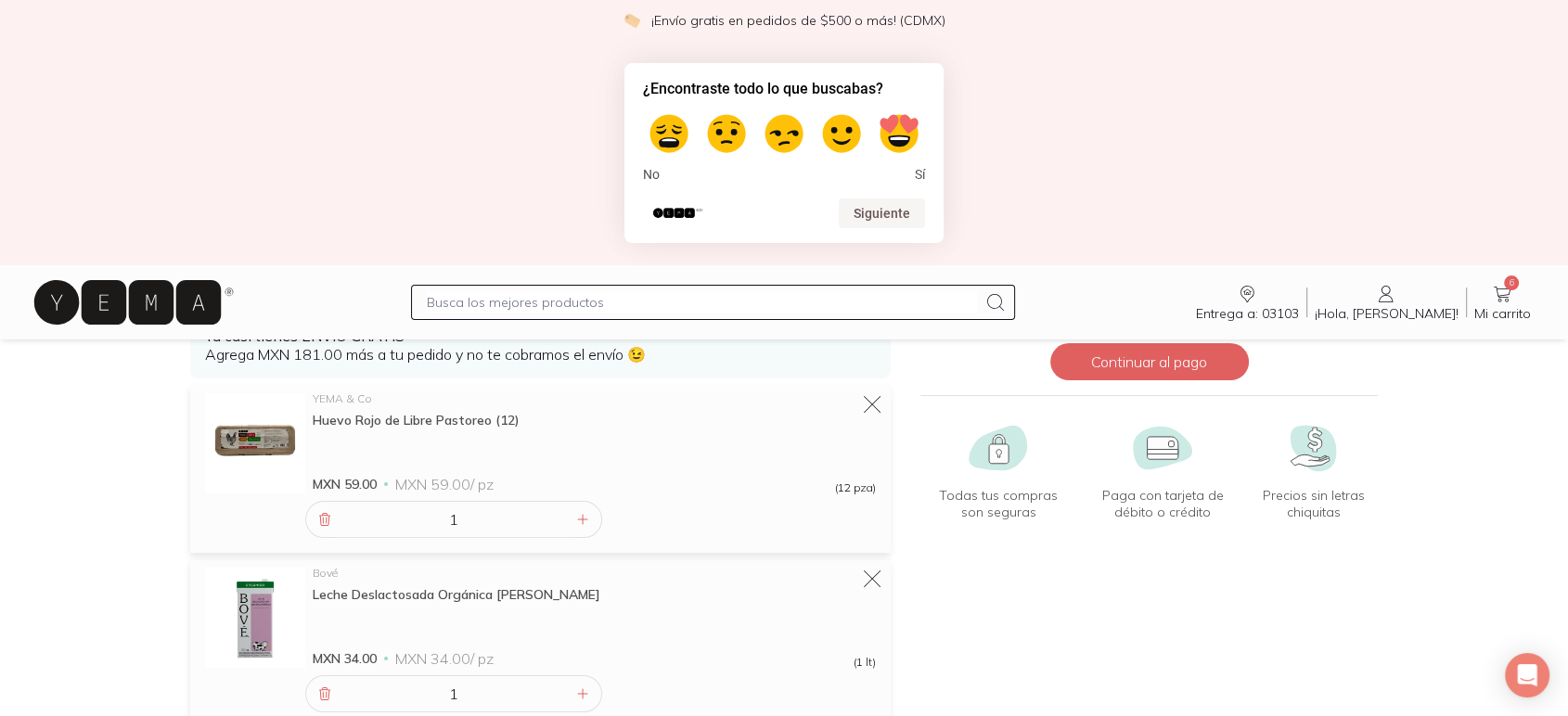
scroll to position [206, 0]
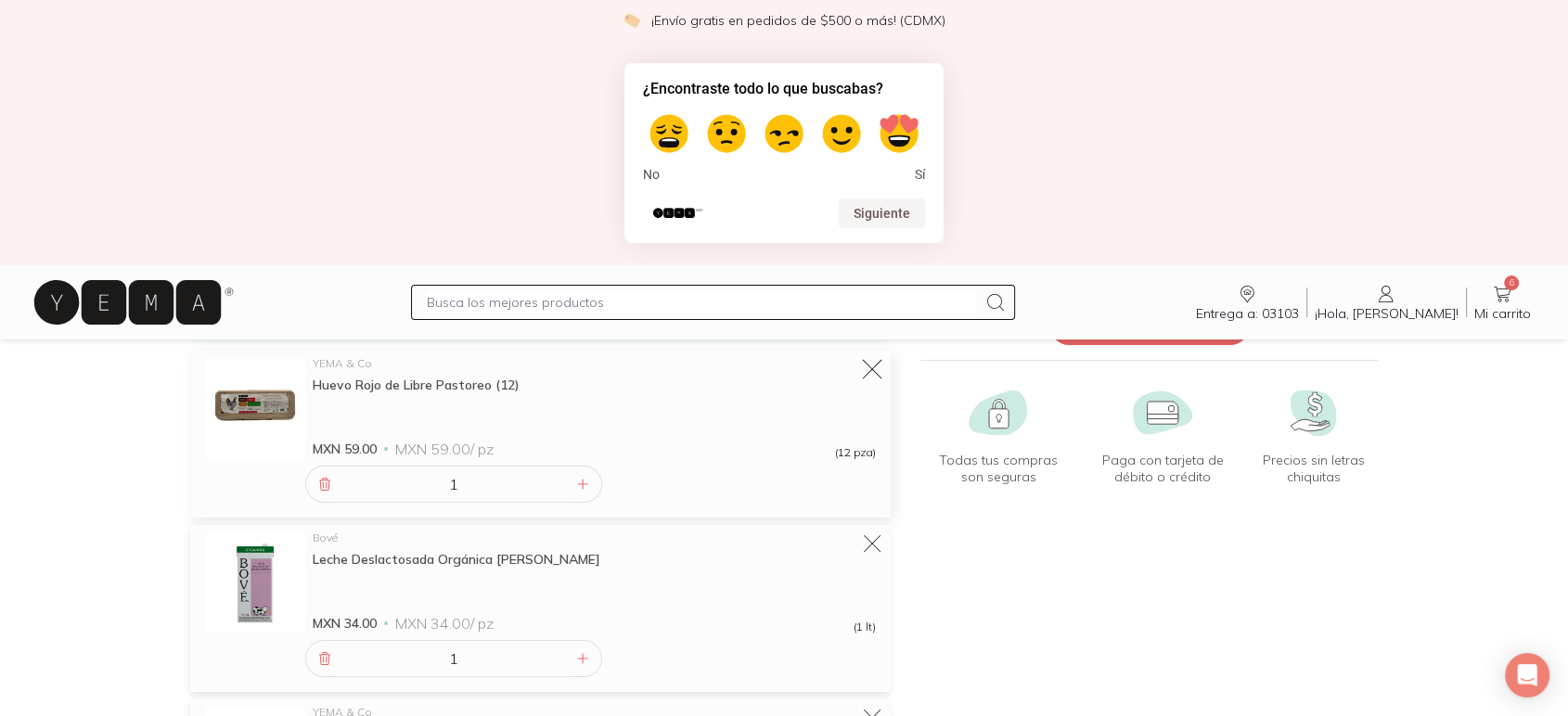
click at [873, 369] on icon at bounding box center [872, 369] width 26 height 26
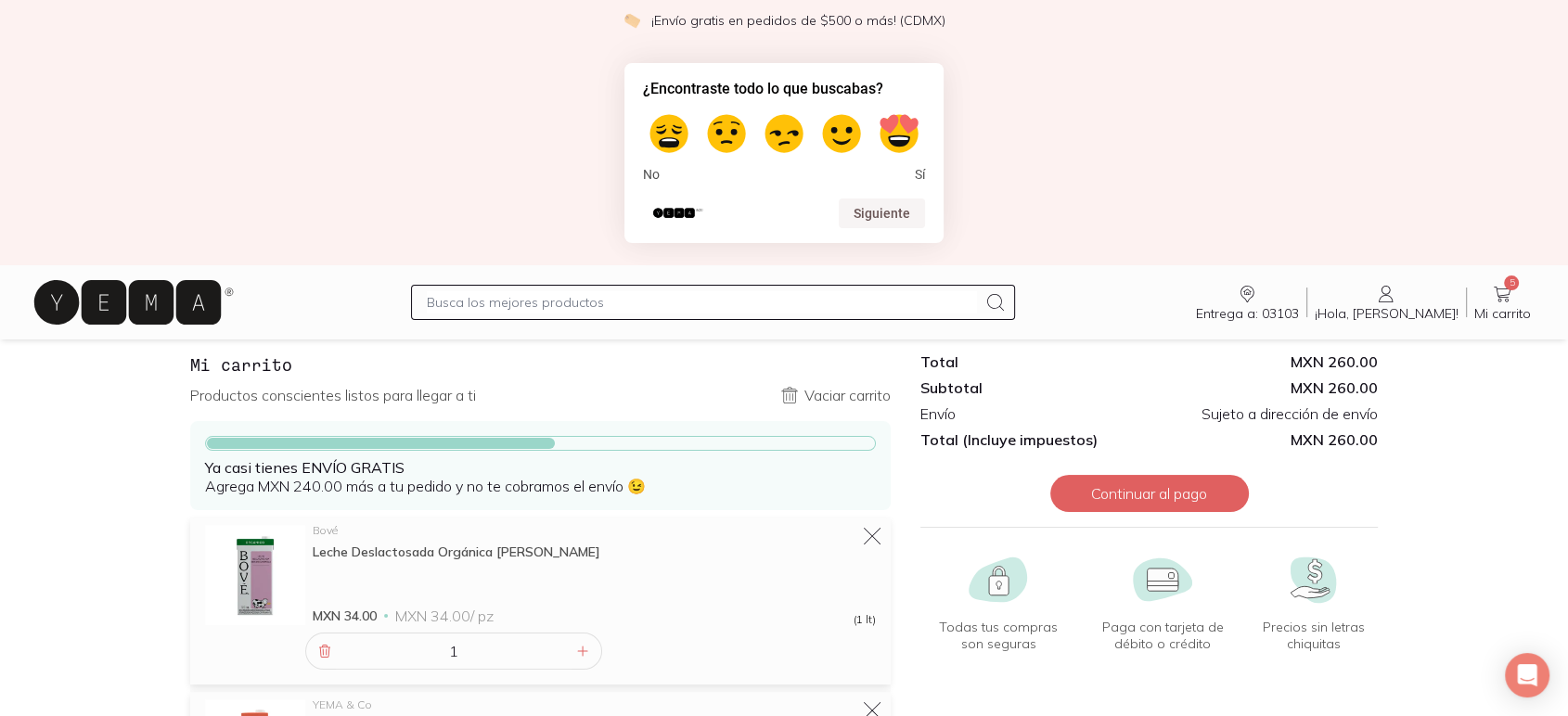
scroll to position [0, 0]
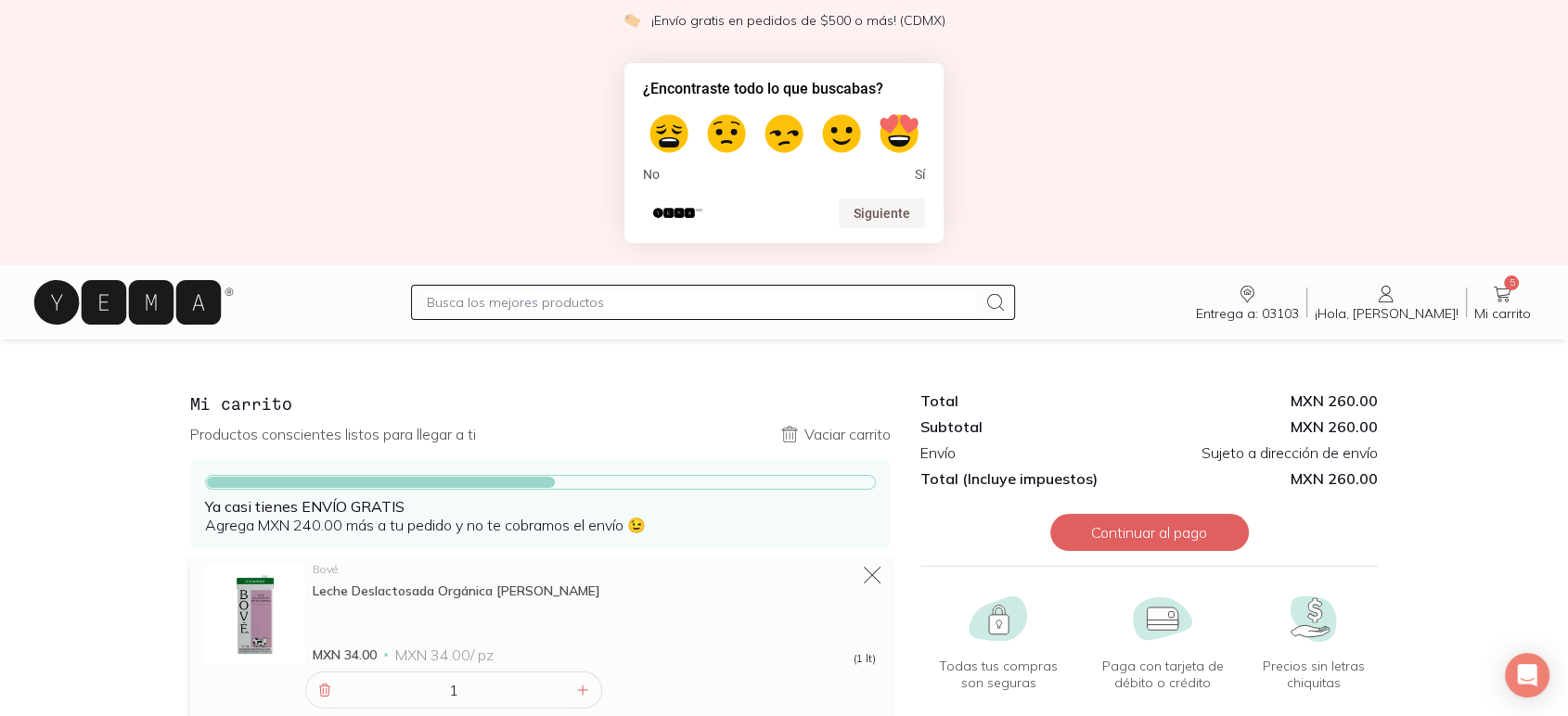
click at [159, 314] on icon at bounding box center [128, 301] width 187 height 45
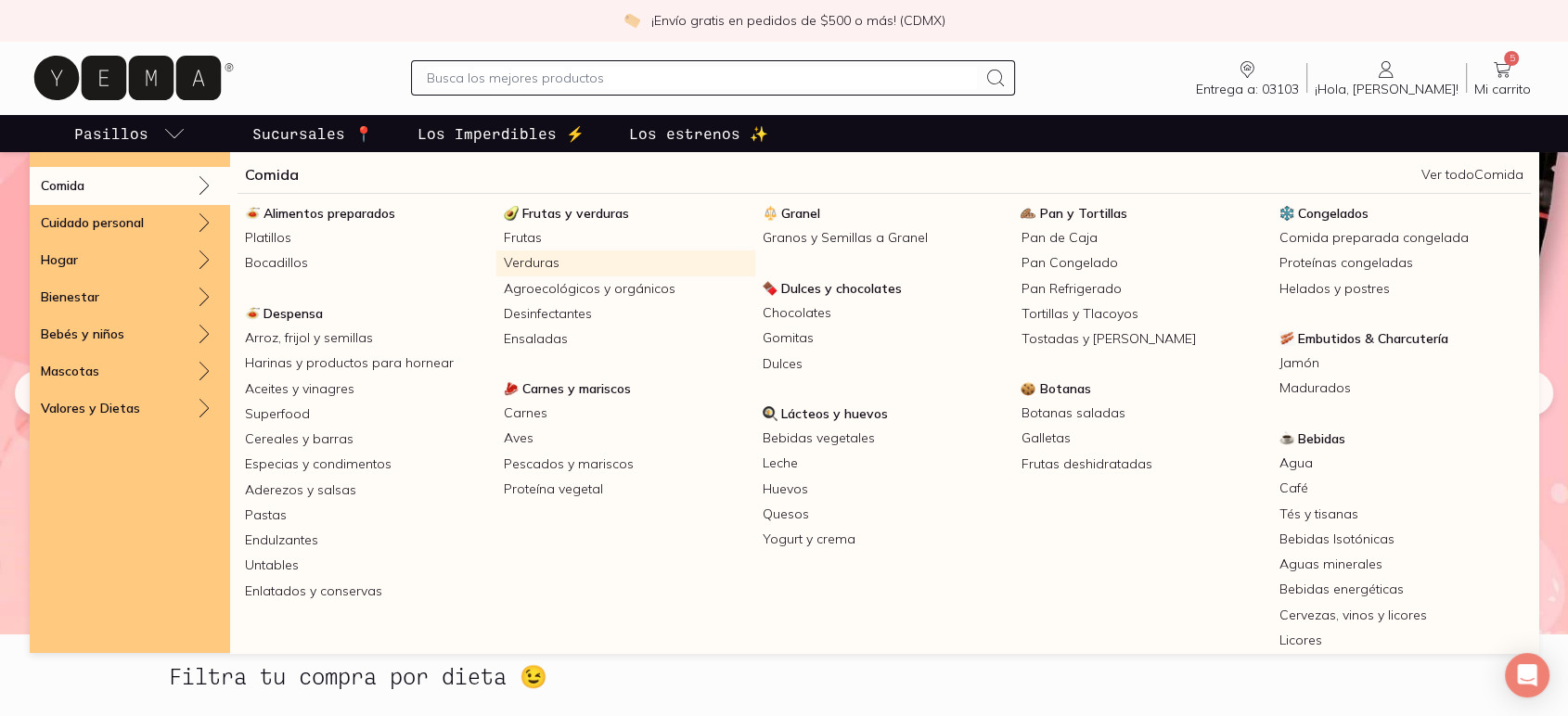
click at [533, 260] on link "Verduras" at bounding box center [625, 262] width 258 height 25
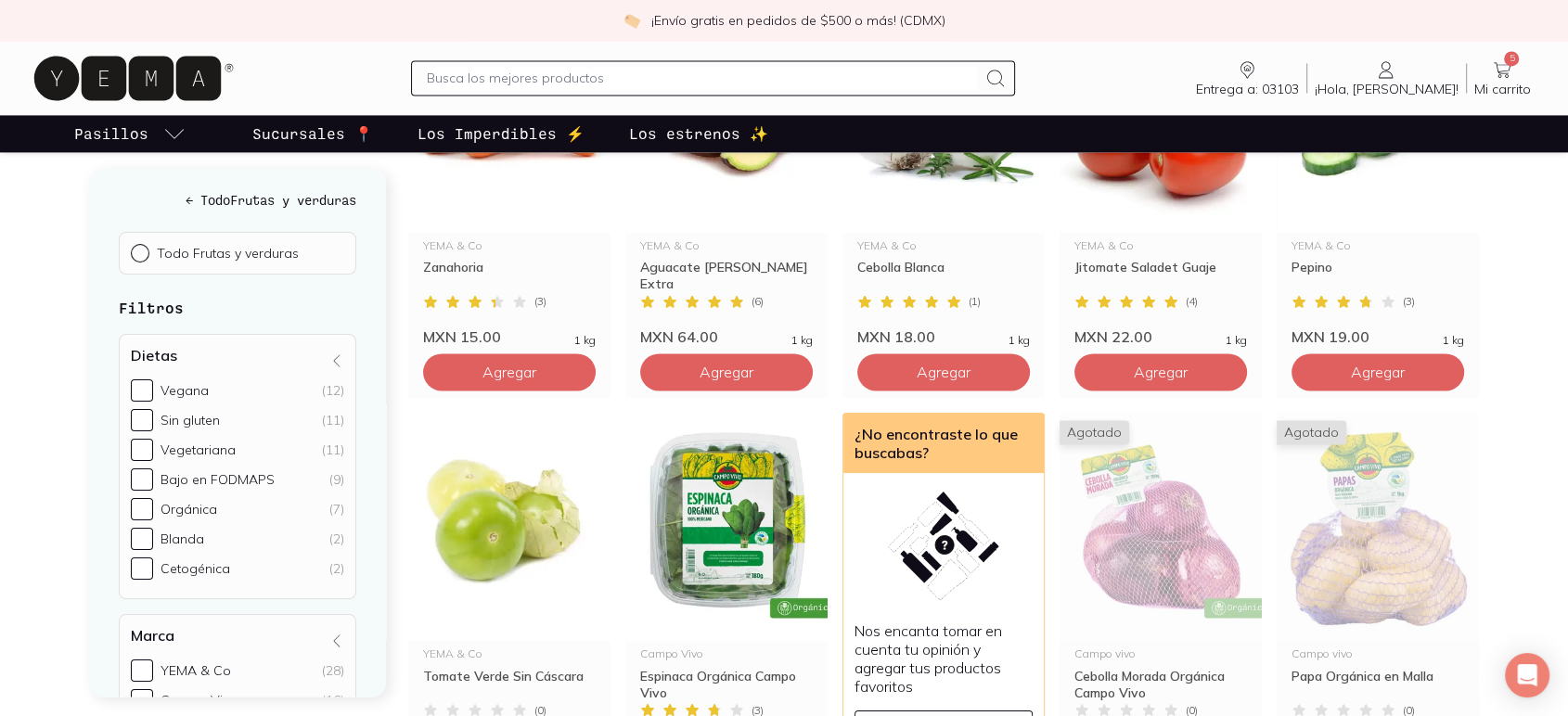
scroll to position [3090, 0]
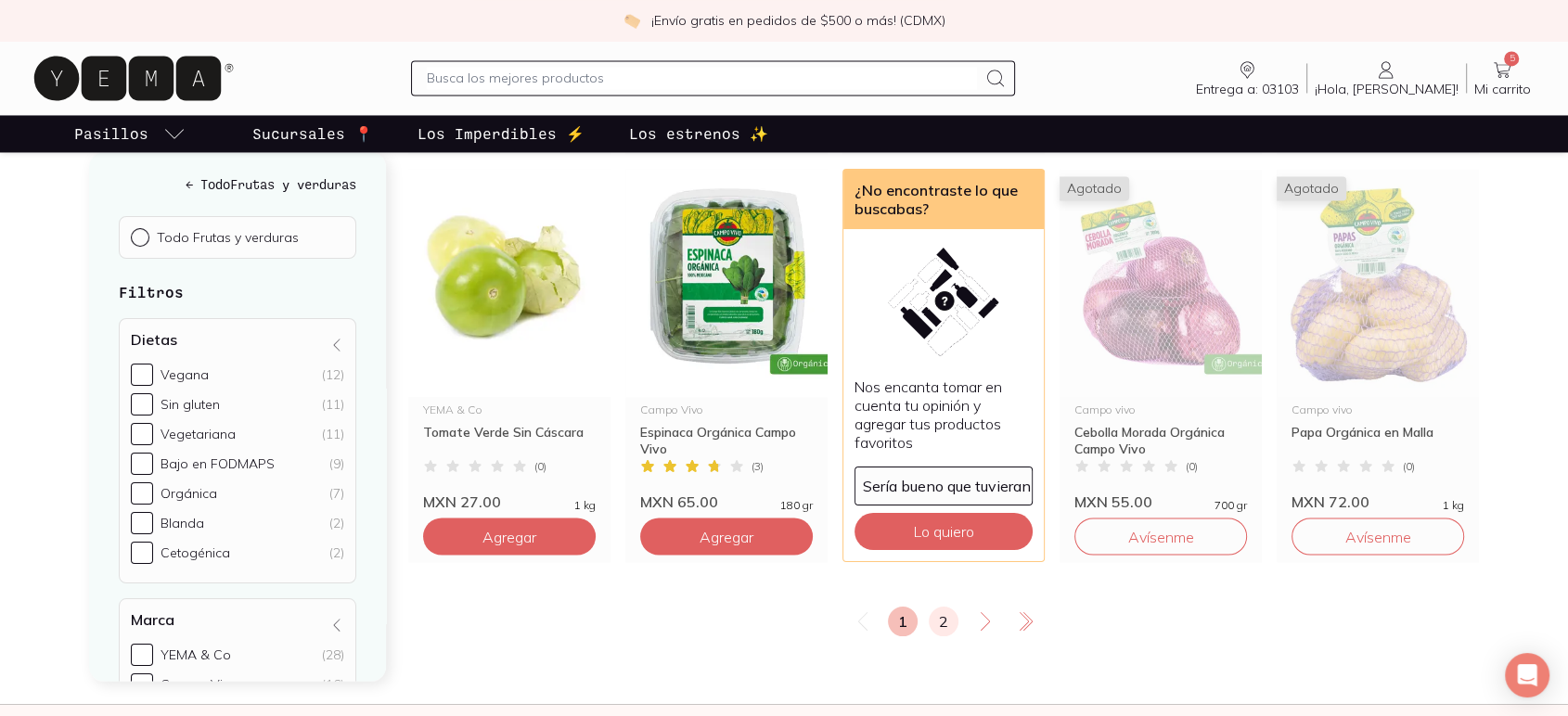
click at [943, 621] on link "2" at bounding box center [944, 622] width 30 height 30
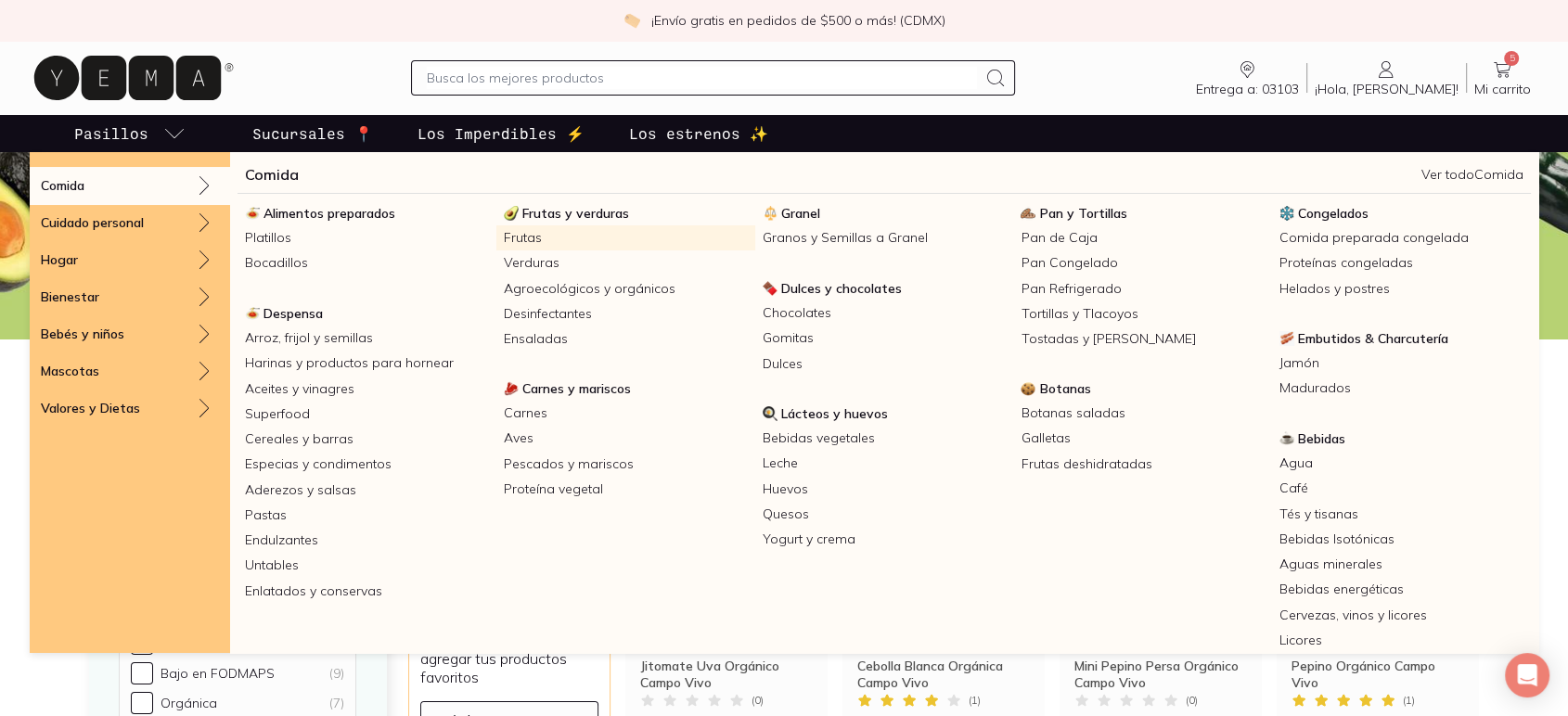
click at [537, 245] on link "Frutas" at bounding box center [625, 237] width 258 height 25
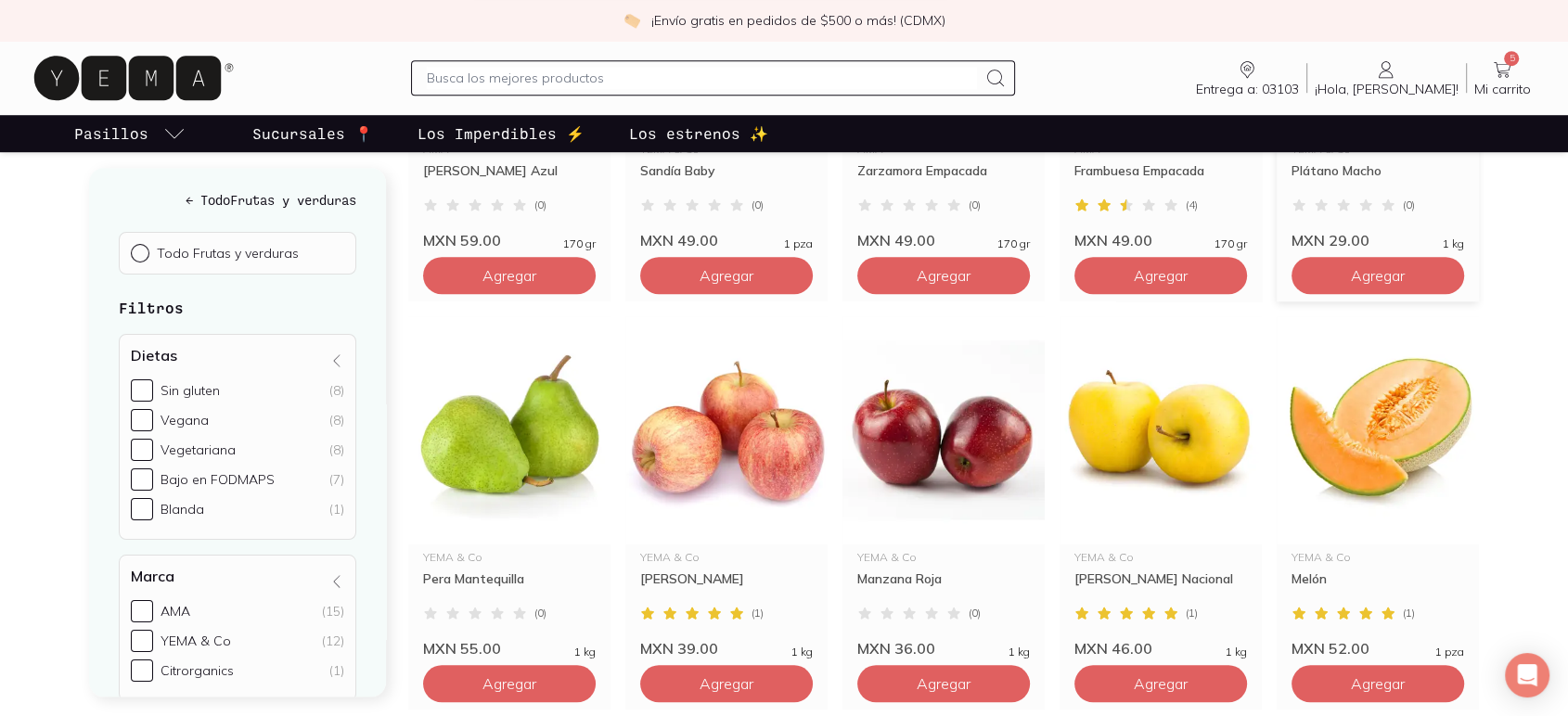
scroll to position [1442, 0]
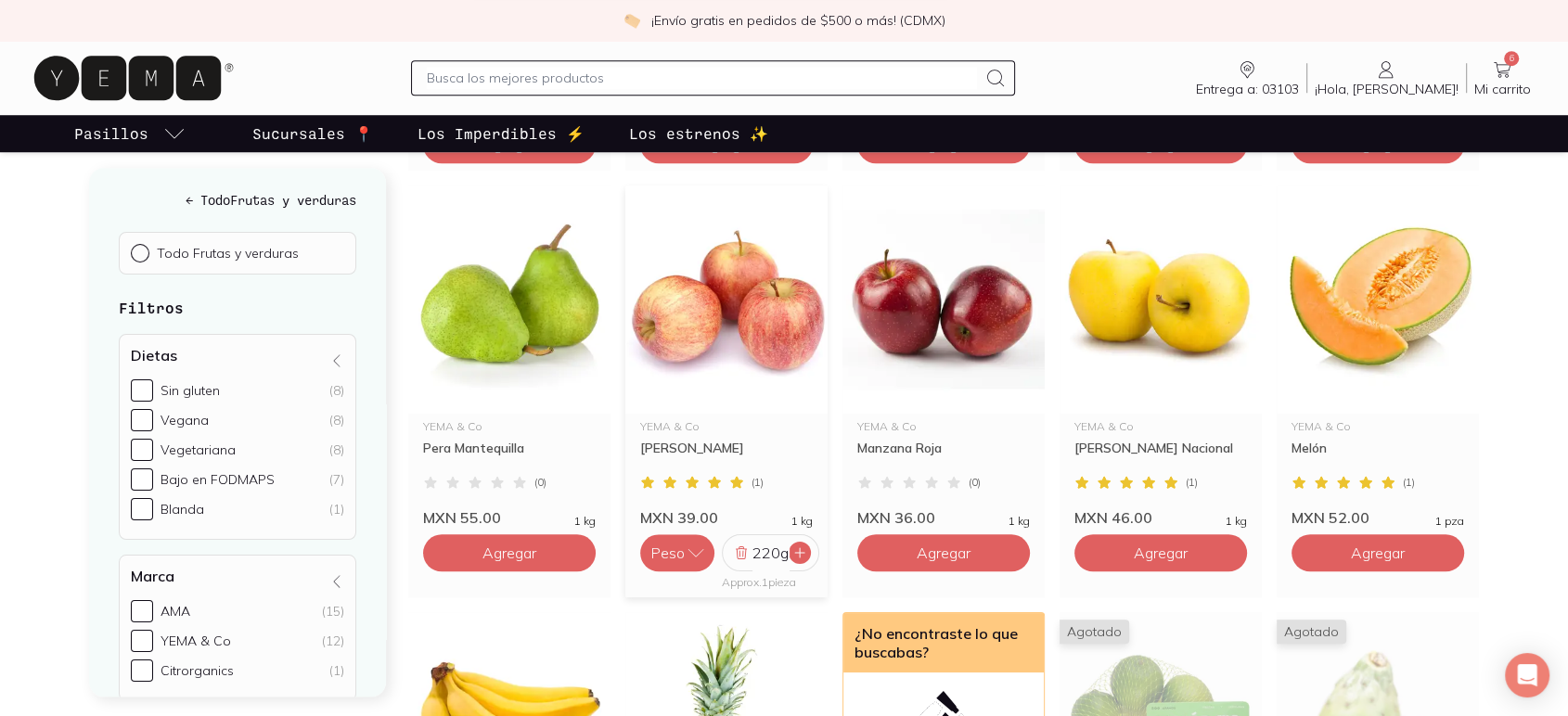
click at [792, 551] on icon at bounding box center [799, 552] width 15 height 15
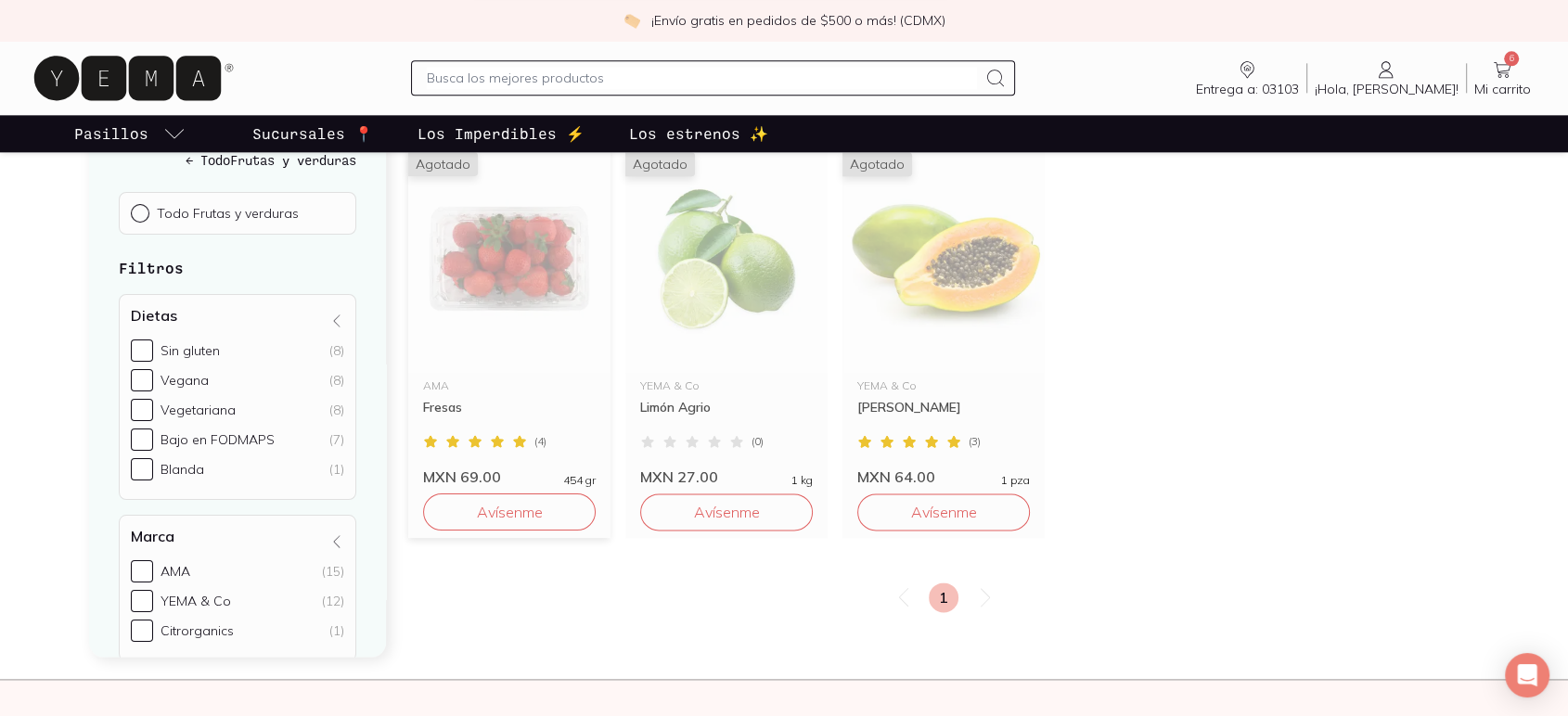
scroll to position [2061, 0]
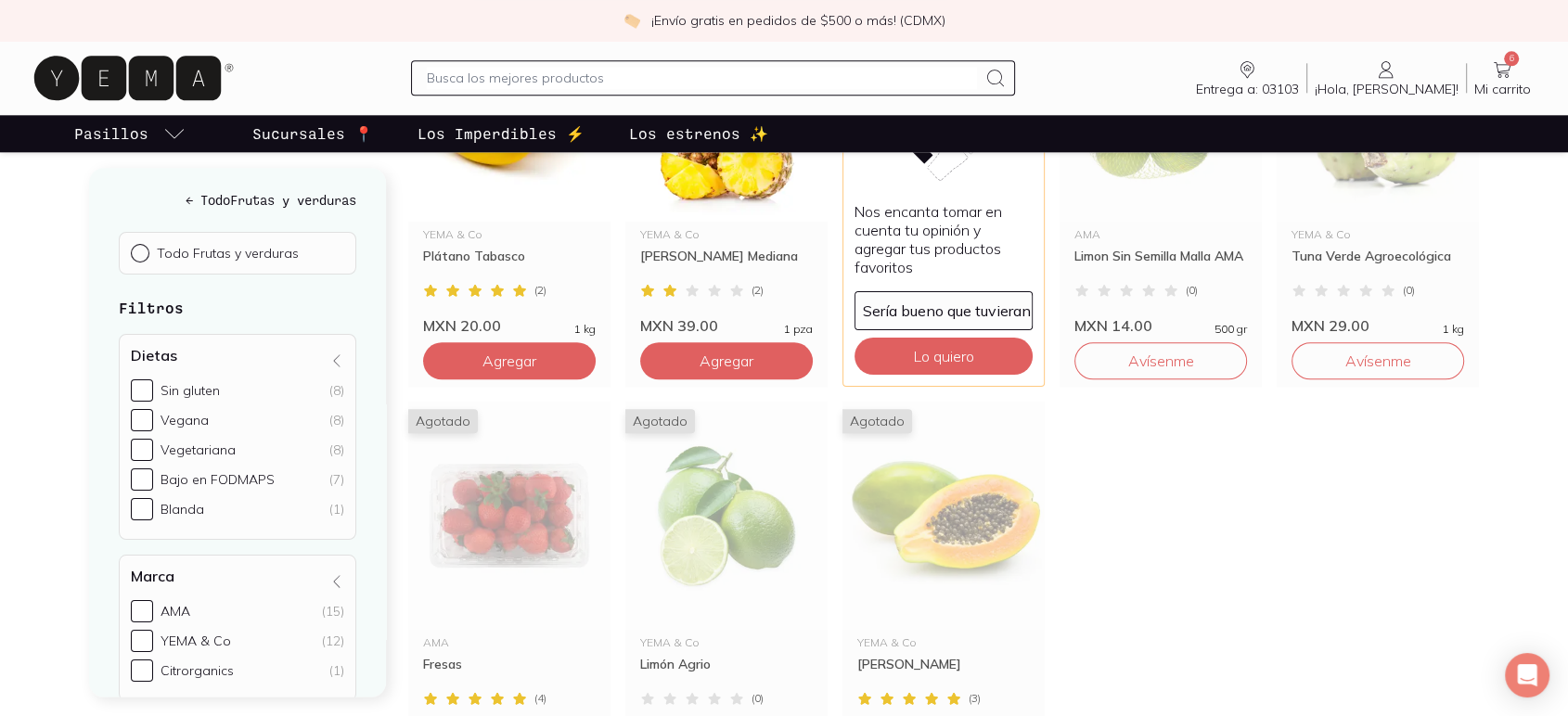
click at [475, 77] on input "text" at bounding box center [701, 77] width 549 height 22
type input "KOMBUCHA"
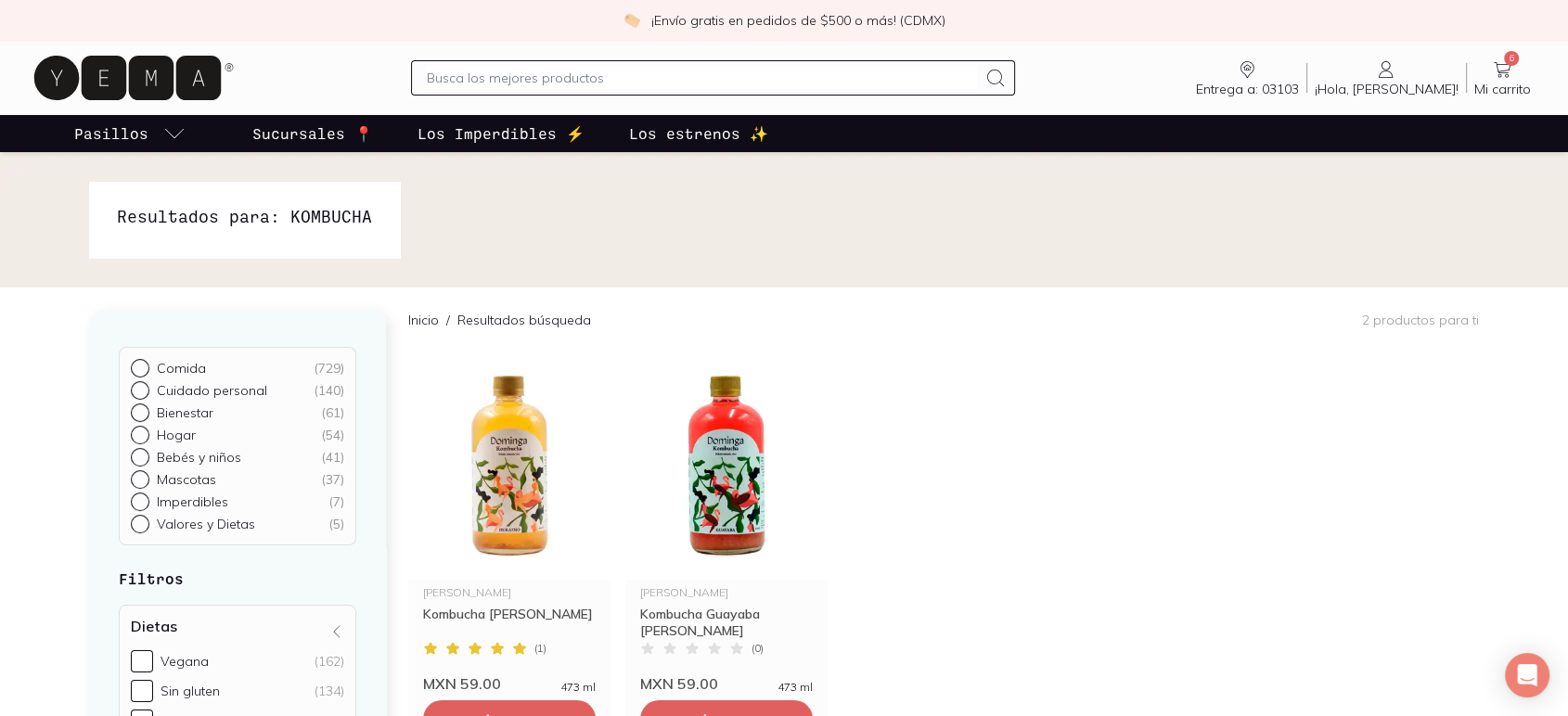
scroll to position [103, 0]
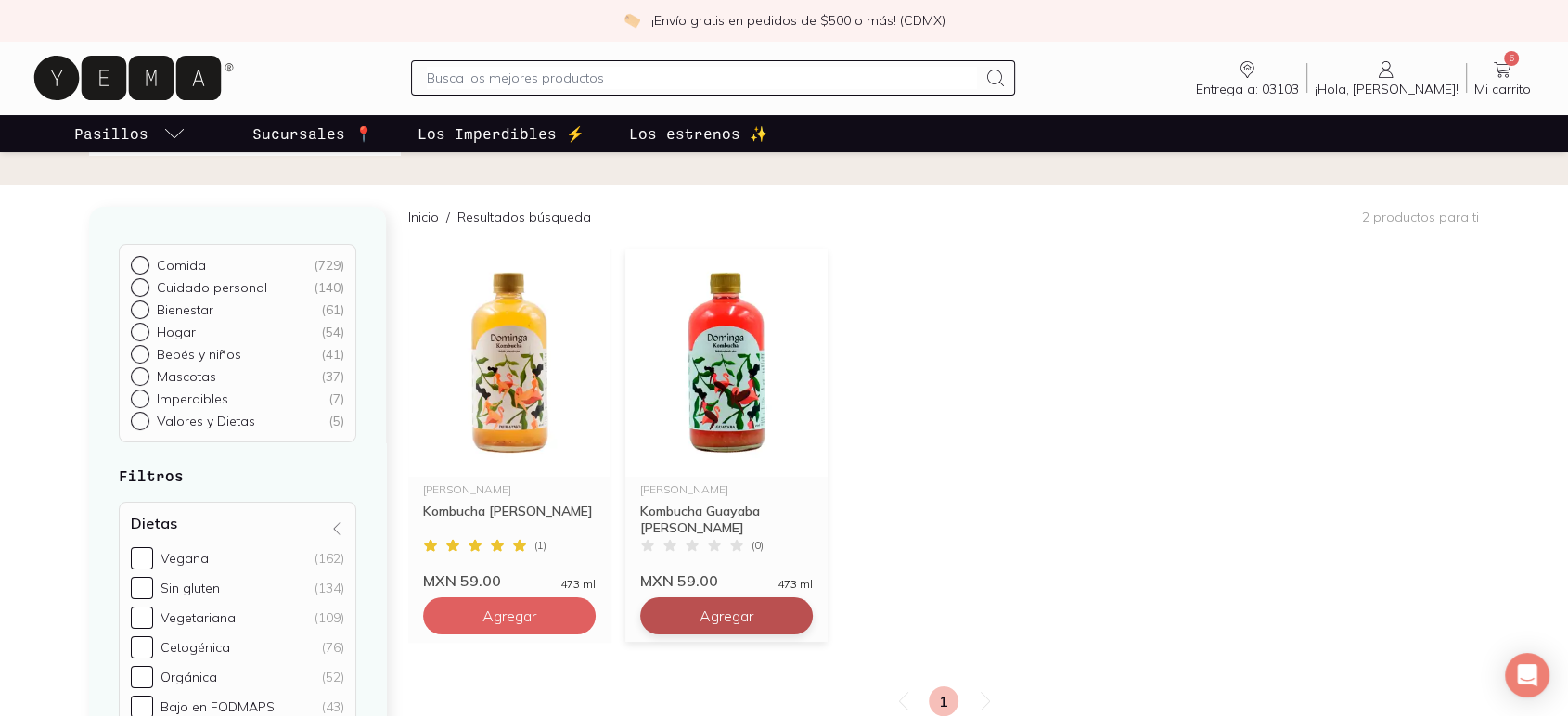
click at [537, 613] on span "Agregar" at bounding box center [509, 616] width 54 height 19
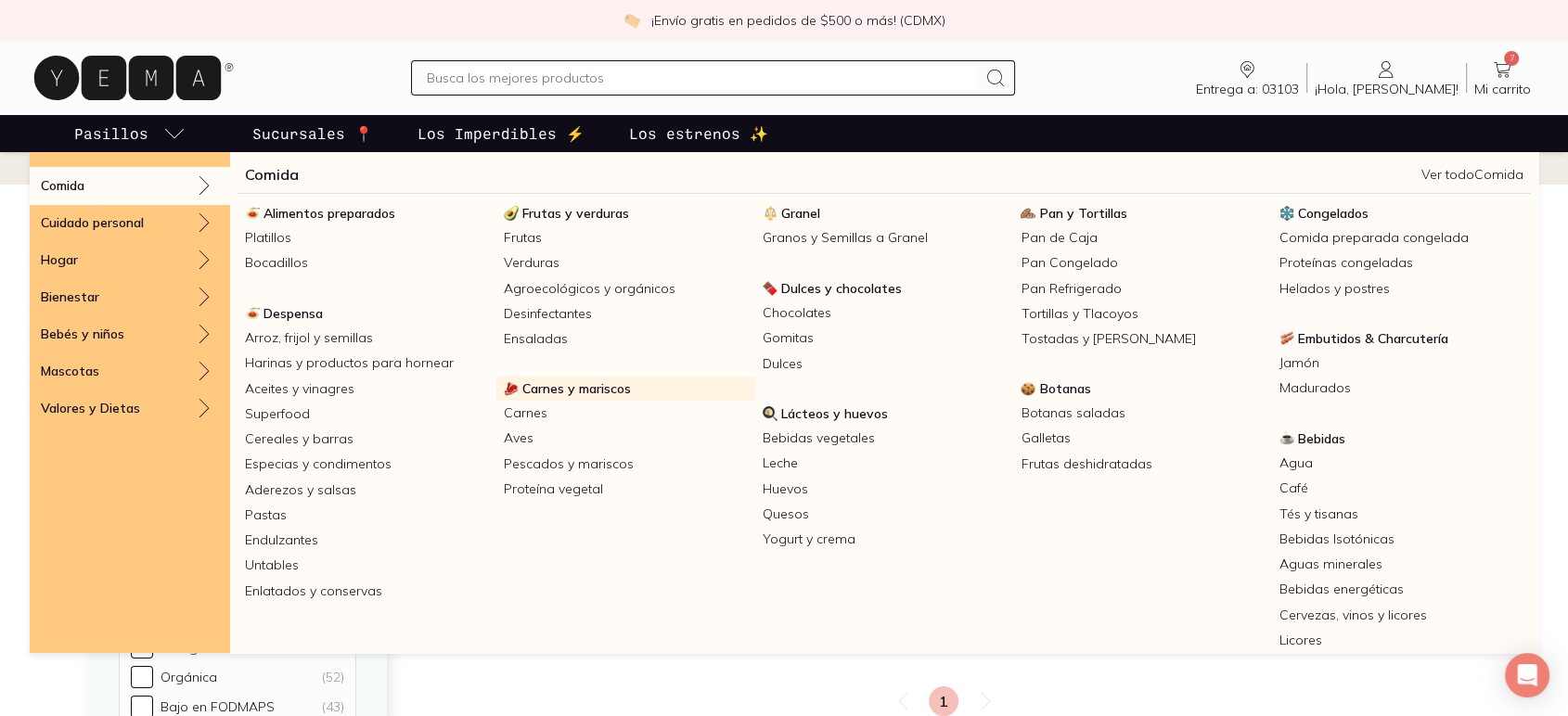
click at [549, 384] on span "Carnes y mariscos" at bounding box center [576, 388] width 108 height 17
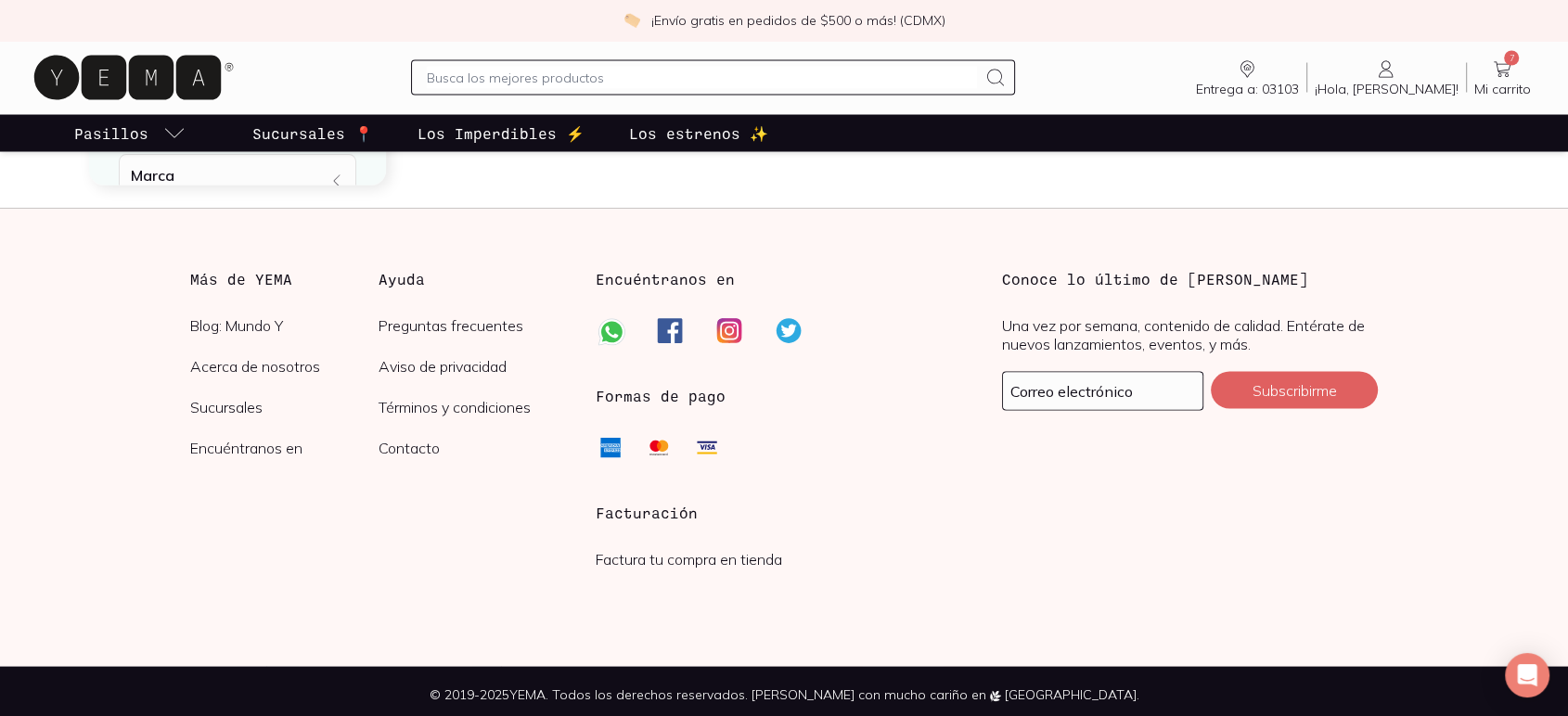
scroll to position [3249, 0]
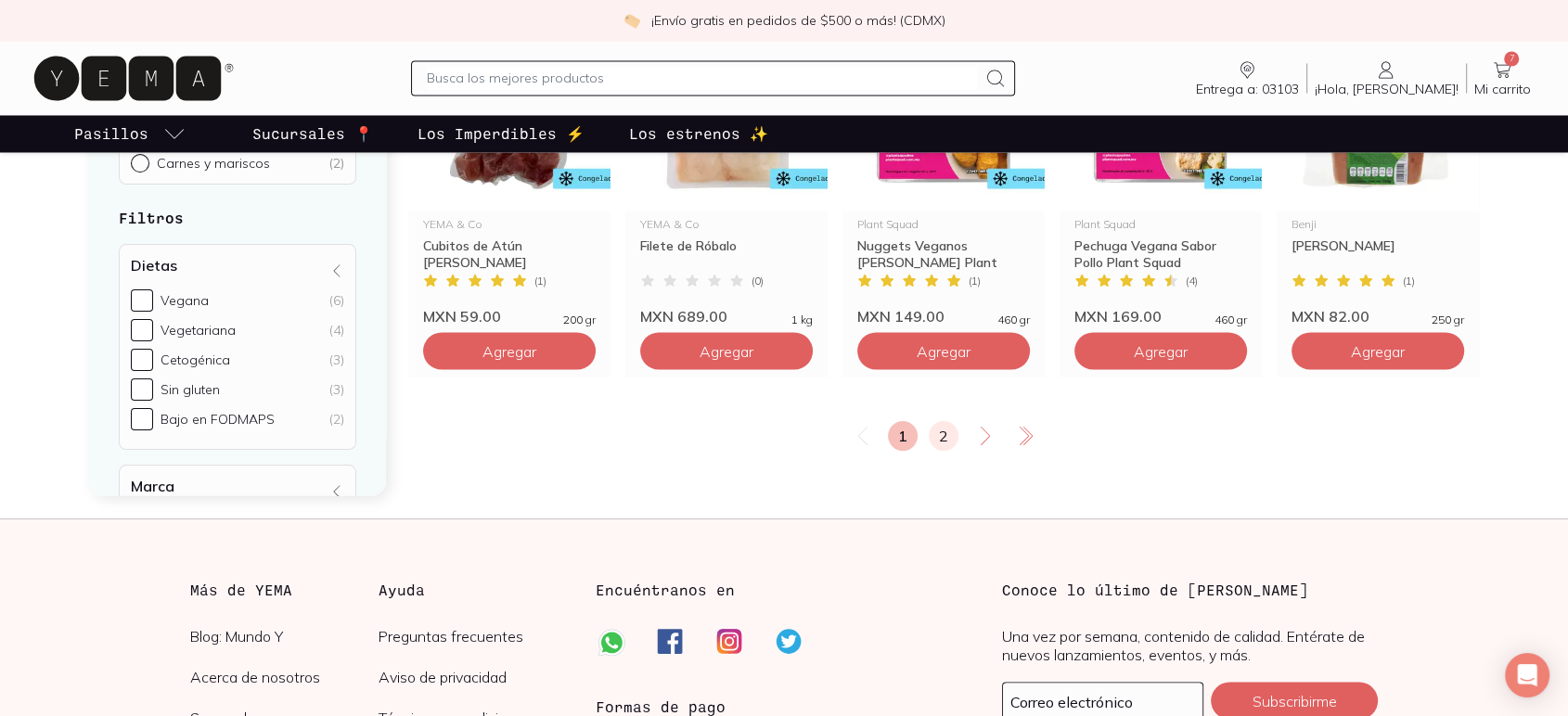
click at [943, 434] on link "2" at bounding box center [944, 436] width 30 height 30
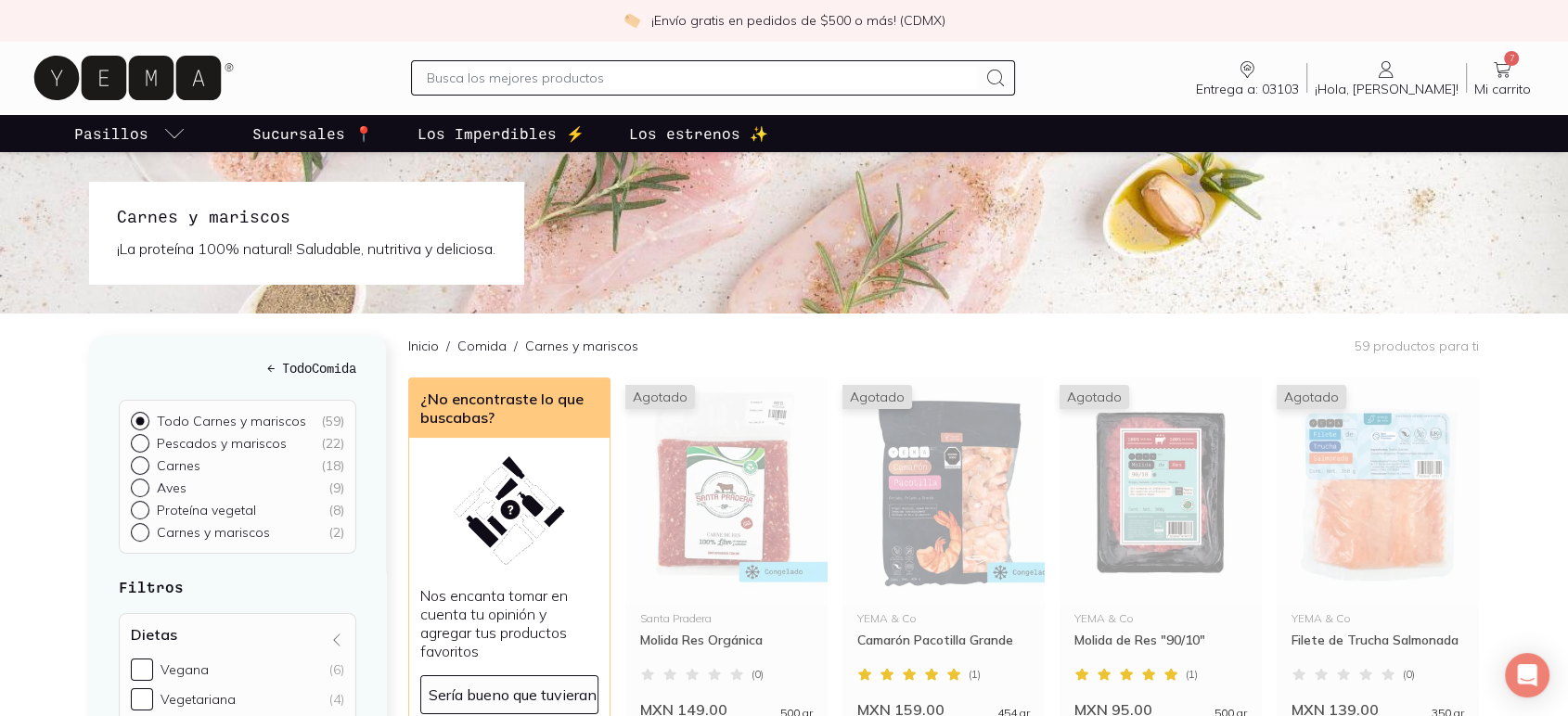
click at [110, 101] on icon at bounding box center [133, 78] width 208 height 60
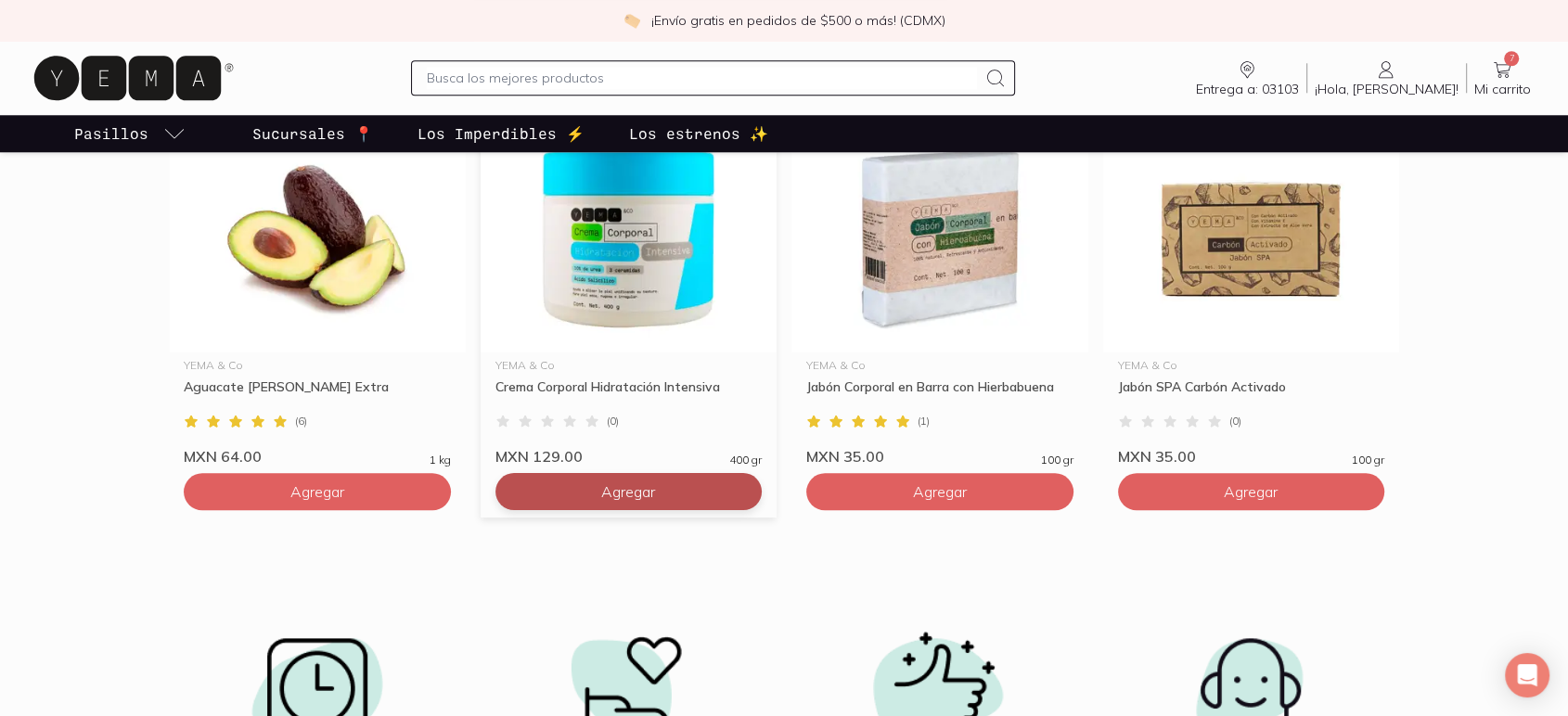
scroll to position [1751, 0]
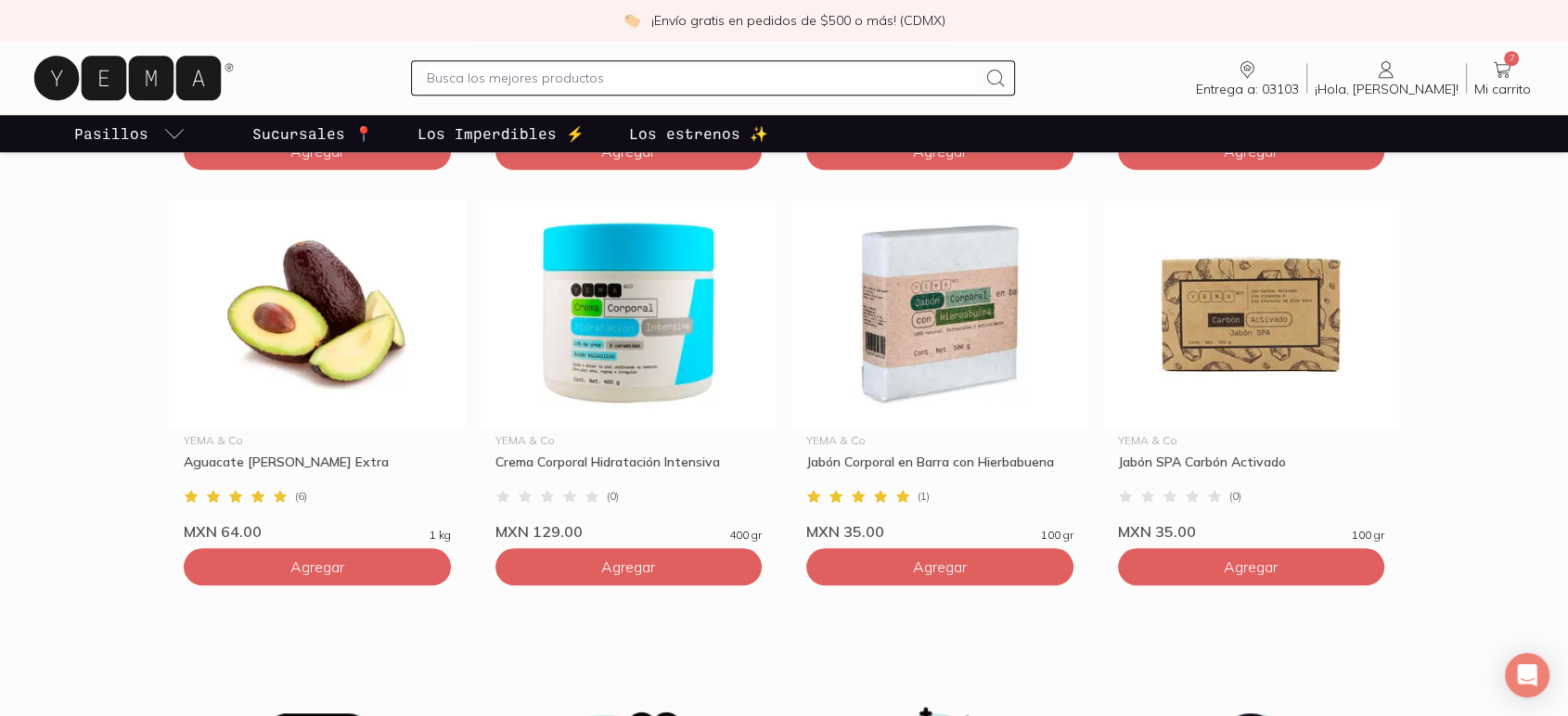
click at [678, 72] on input "text" at bounding box center [701, 77] width 549 height 22
type input "KEFIR"
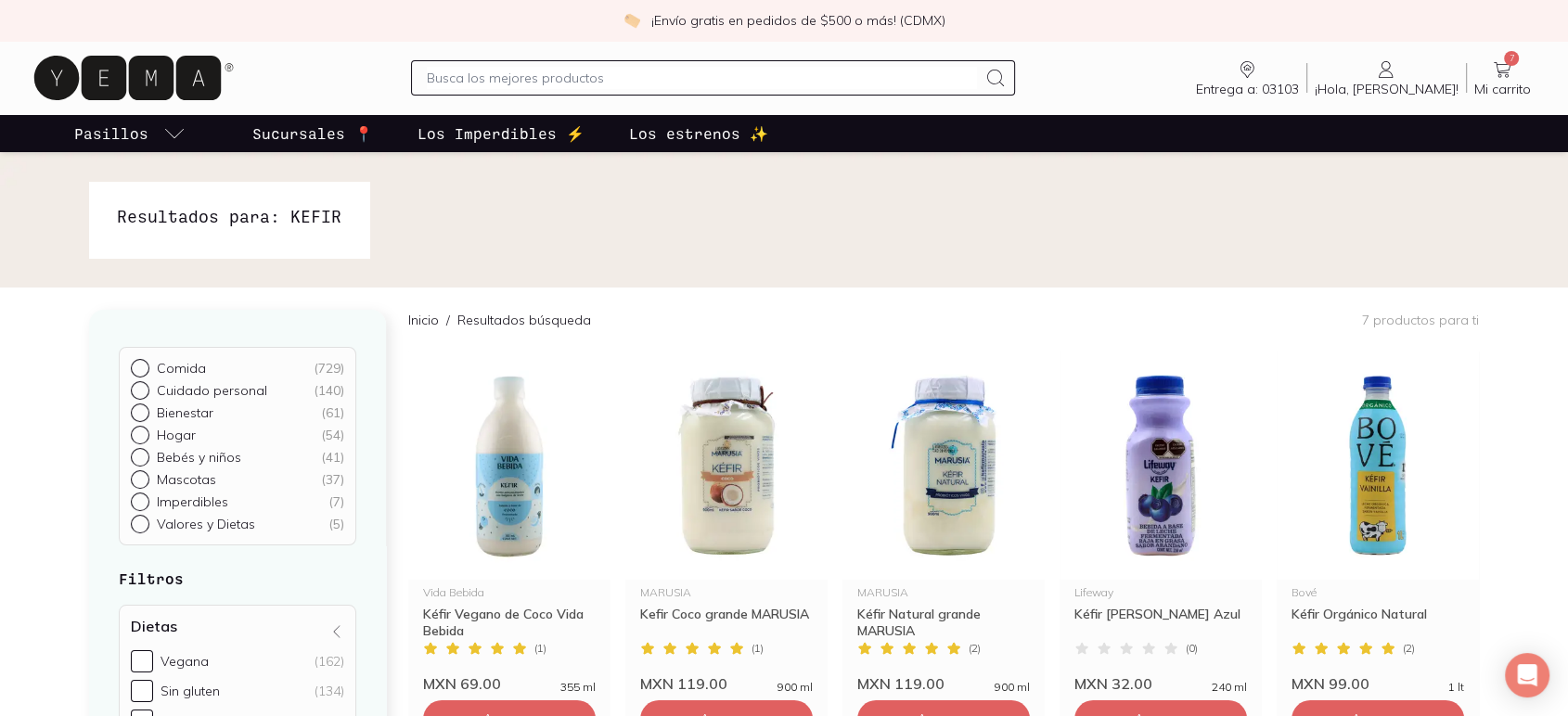
scroll to position [103, 0]
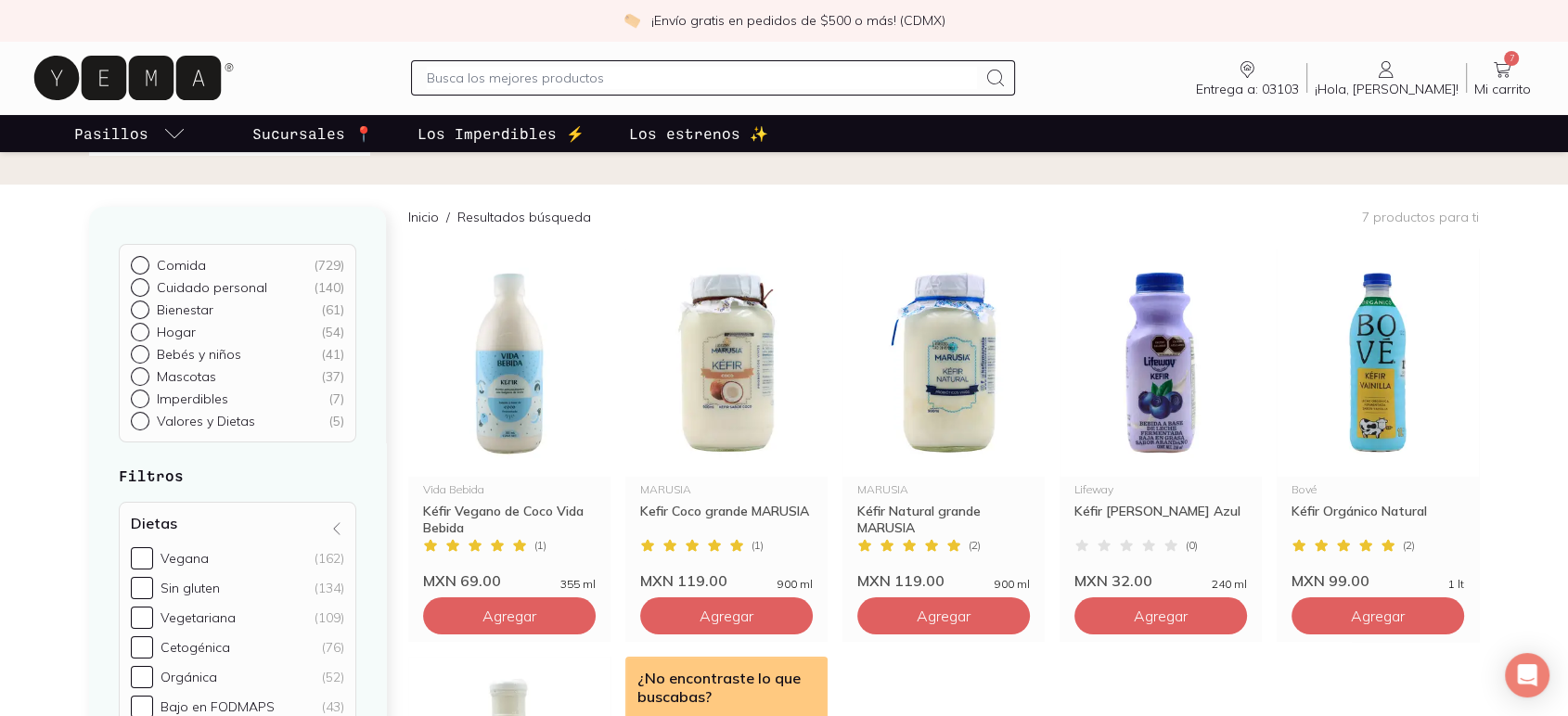
click at [1513, 72] on icon at bounding box center [1501, 70] width 22 height 22
